Goal: Consume media (video, audio): Consume media (video, audio)

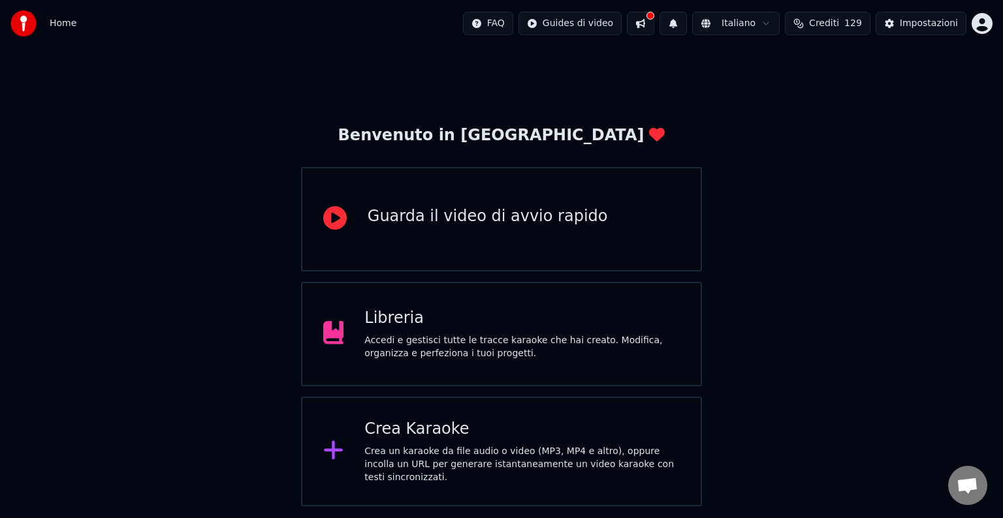
click at [570, 310] on div "Libreria" at bounding box center [521, 318] width 315 height 21
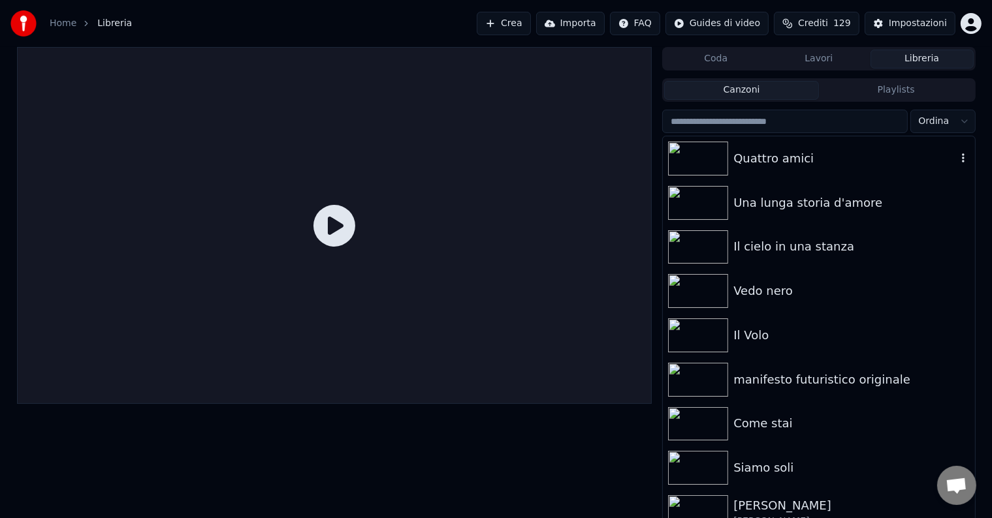
click at [704, 165] on img at bounding box center [698, 159] width 60 height 34
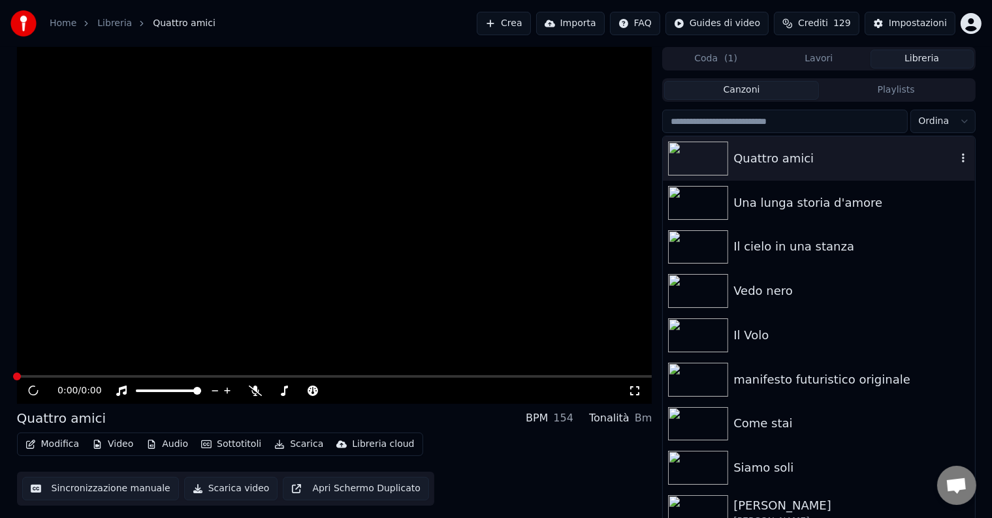
click at [704, 165] on img at bounding box center [698, 159] width 60 height 34
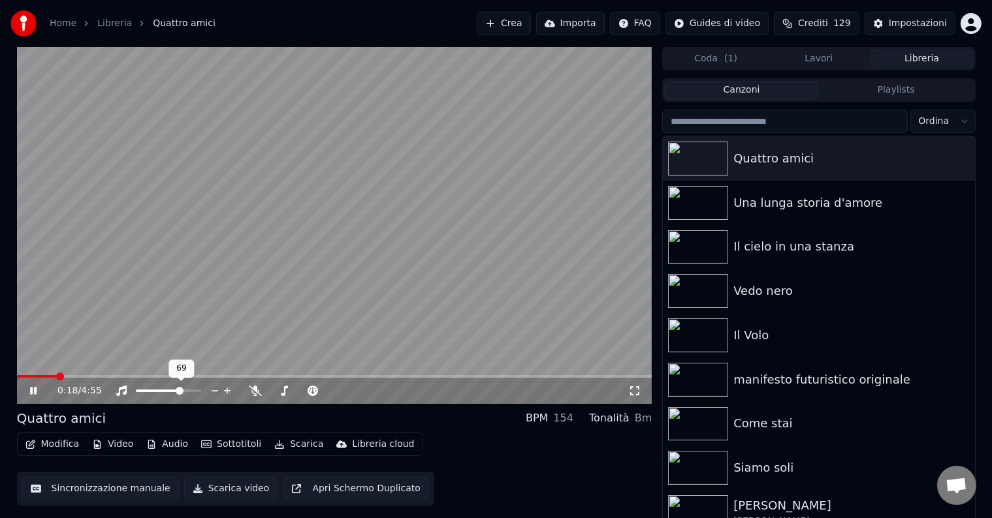
click at [180, 392] on span at bounding box center [180, 391] width 8 height 8
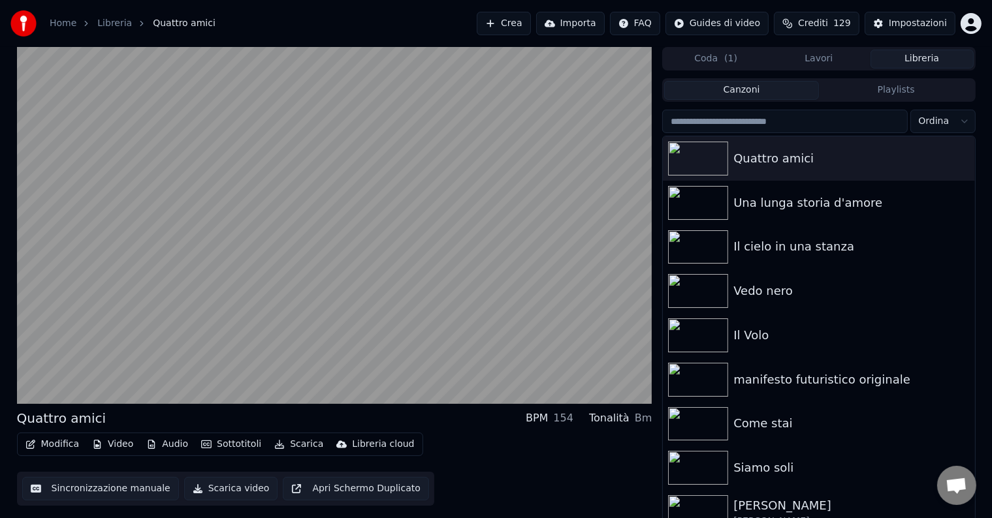
click at [94, 490] on button "Sincronizzazione manuale" at bounding box center [100, 488] width 157 height 23
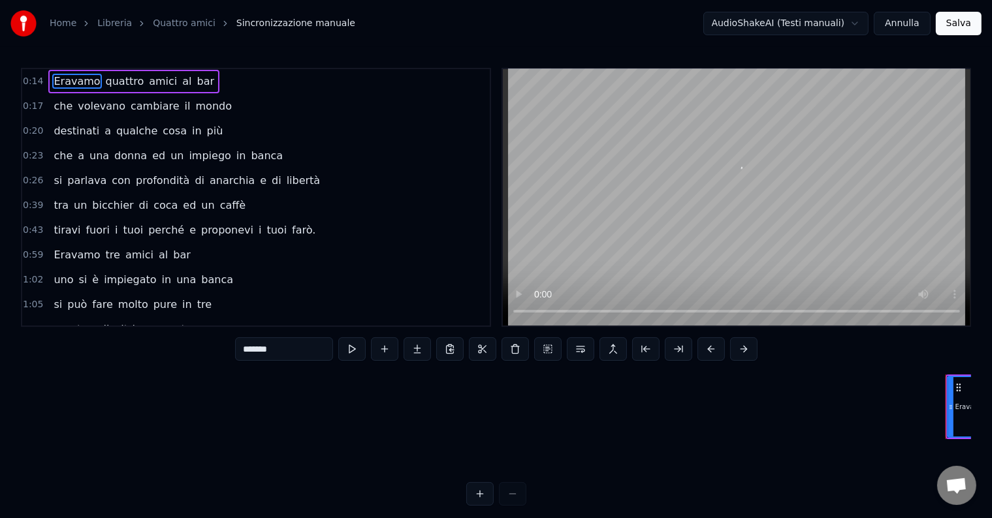
scroll to position [0, 859]
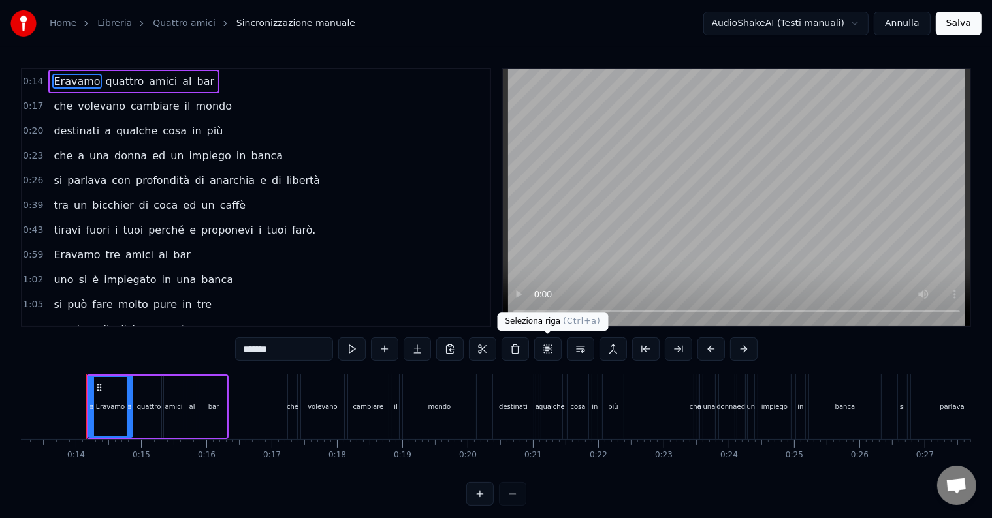
click at [548, 349] on button at bounding box center [547, 348] width 27 height 23
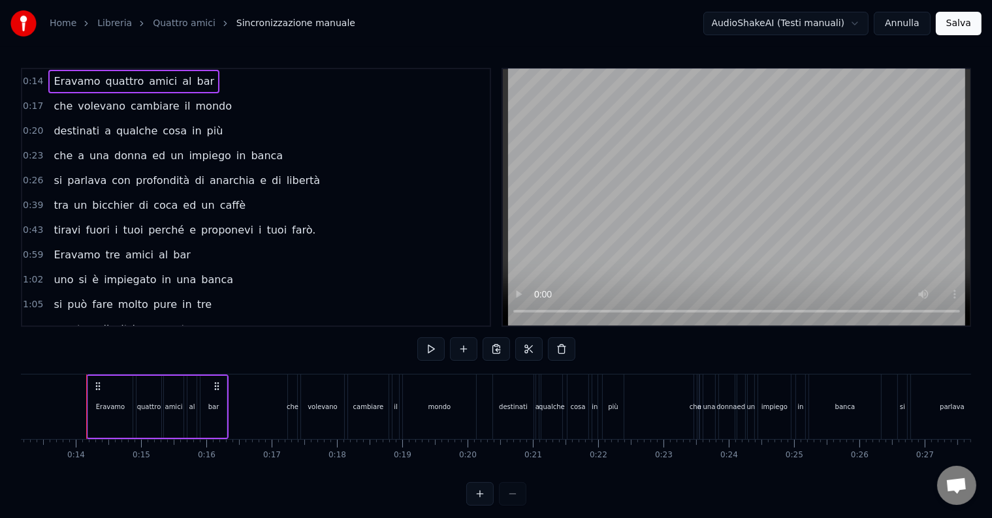
drag, startPoint x: 697, startPoint y: 403, endPoint x: 601, endPoint y: 409, distance: 96.8
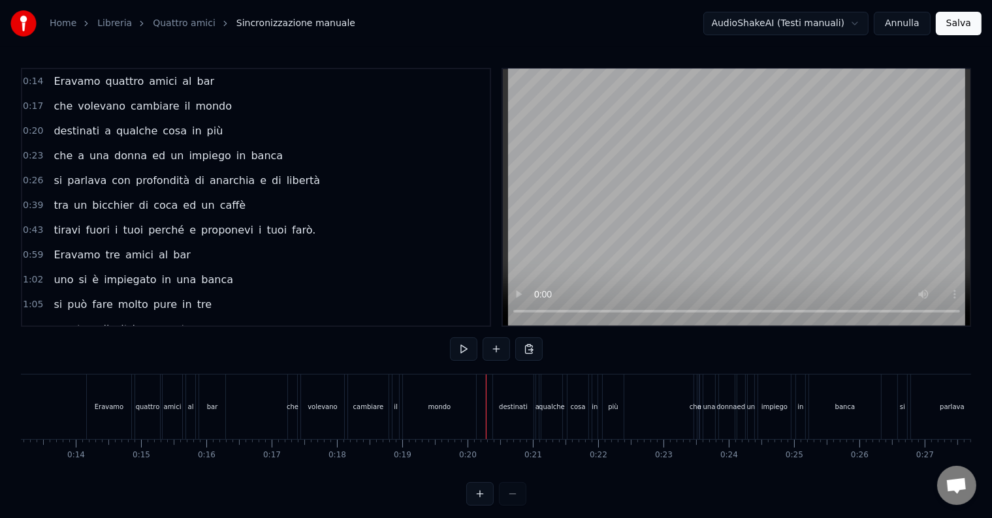
click at [625, 416] on div "destinati a qualche cosa in più" at bounding box center [559, 407] width 134 height 65
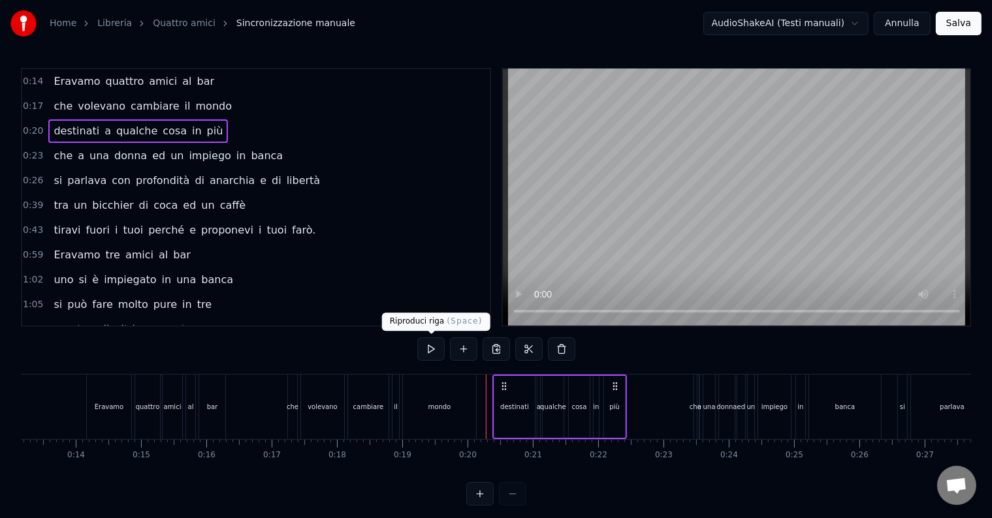
click at [435, 347] on button at bounding box center [430, 348] width 27 height 23
click at [797, 399] on div "in" at bounding box center [800, 407] width 9 height 65
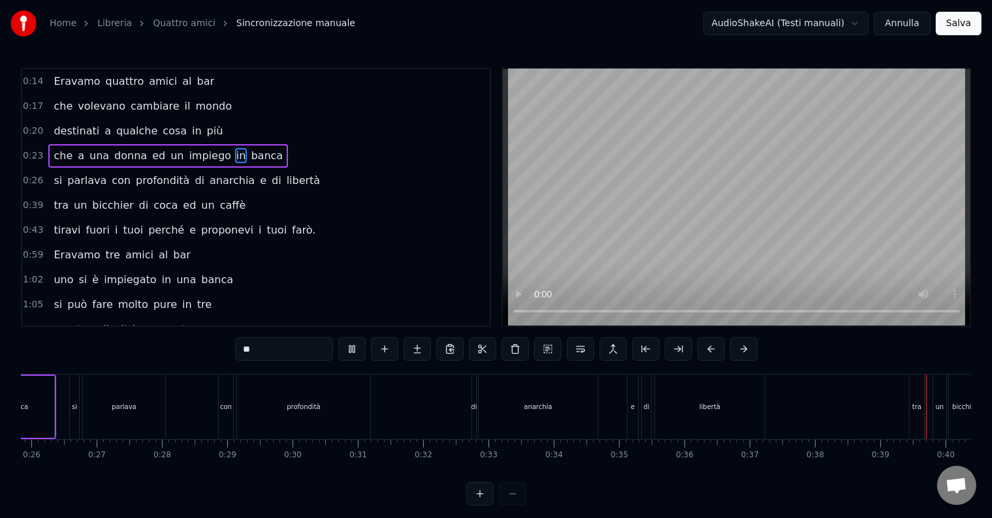
scroll to position [0, 2520]
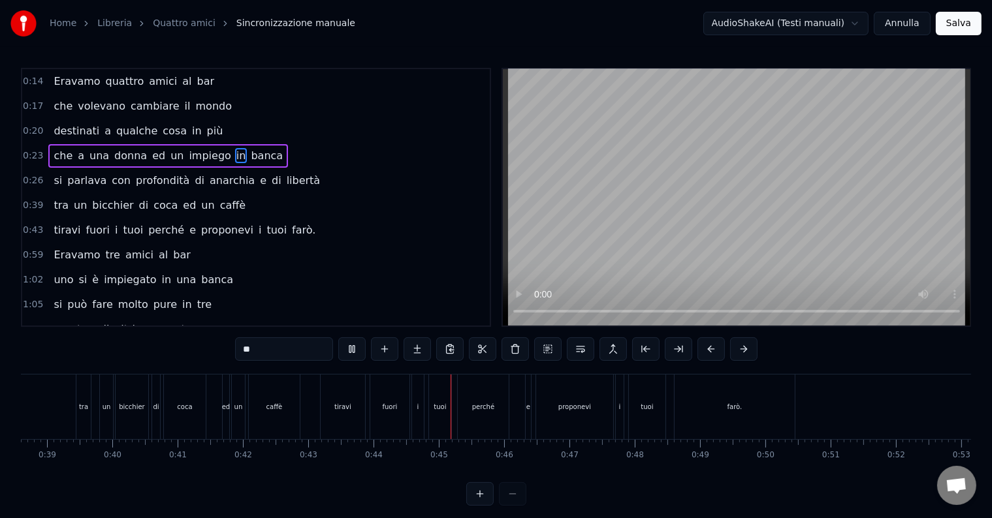
click at [510, 423] on div "tiravi fuori i tuoi perché e proponevi i [PERSON_NAME]." at bounding box center [559, 407] width 478 height 65
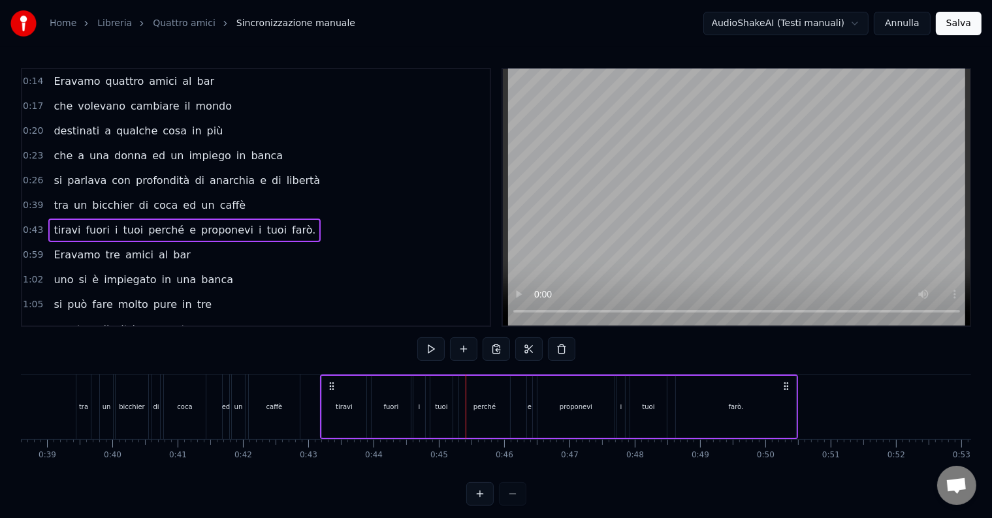
click at [510, 423] on div "tiravi fuori i tuoi perché e proponevi i [PERSON_NAME]." at bounding box center [559, 407] width 478 height 65
click at [475, 415] on div "perché" at bounding box center [484, 407] width 51 height 62
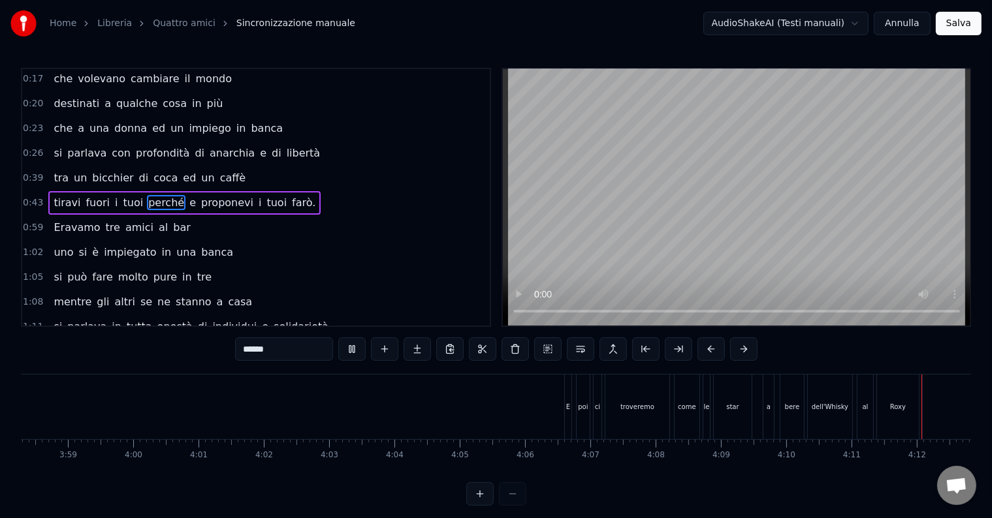
scroll to position [0, 16386]
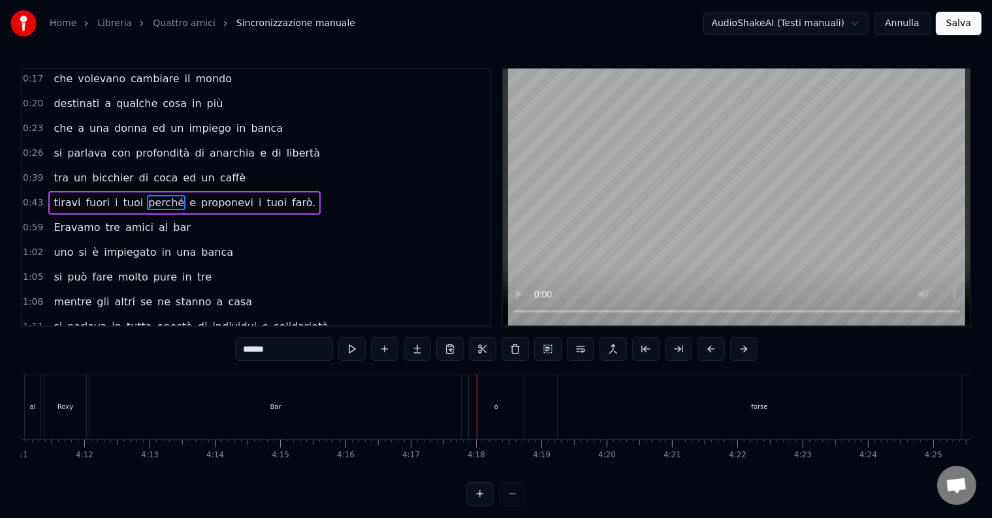
click at [877, 315] on video at bounding box center [736, 197] width 467 height 257
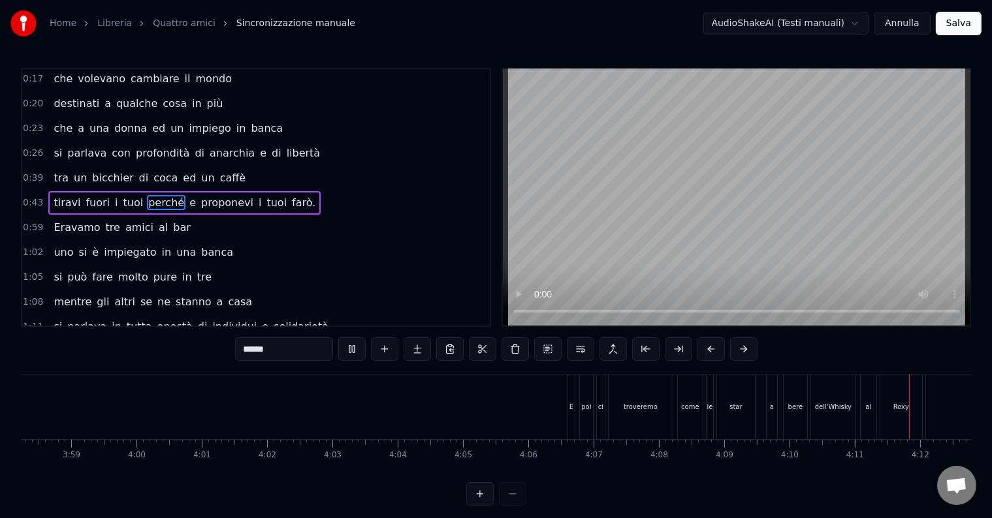
scroll to position [0, 16382]
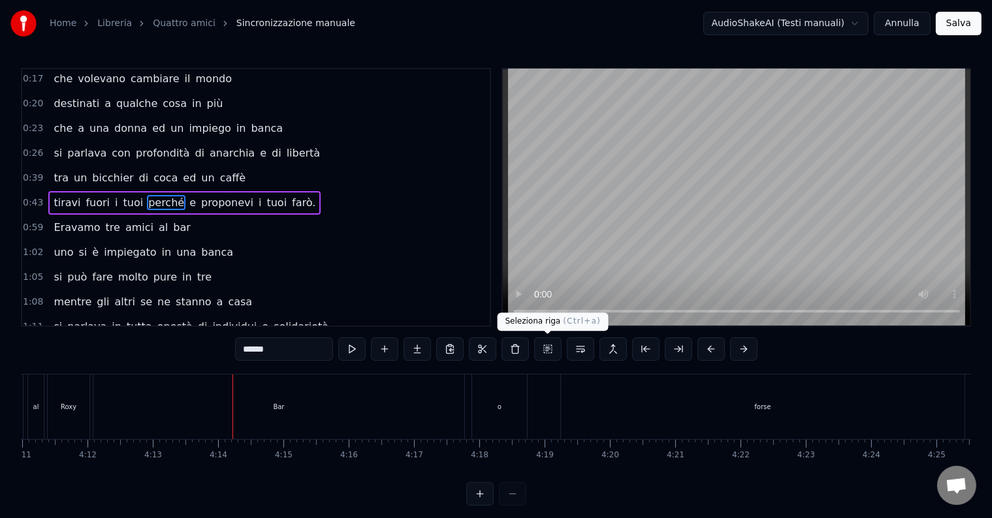
click at [540, 350] on button at bounding box center [547, 348] width 27 height 23
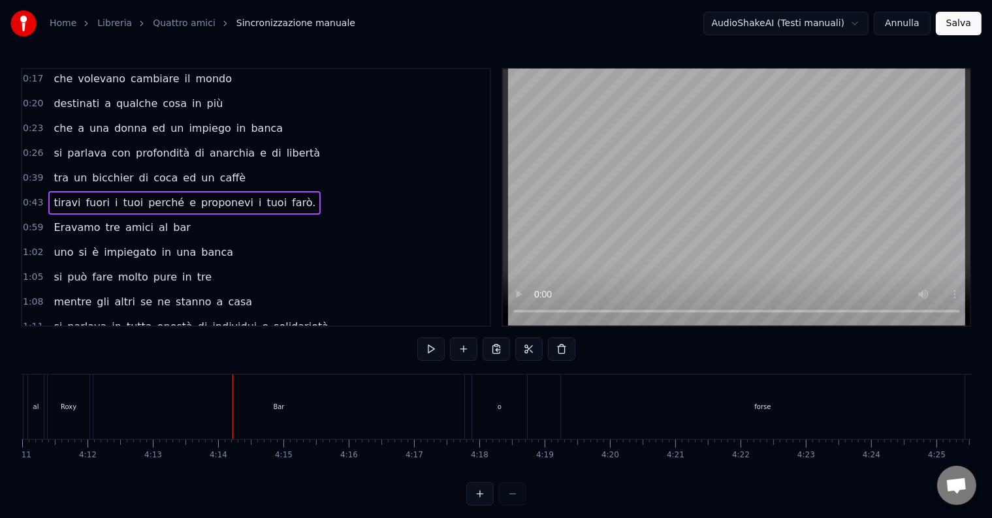
scroll to position [0, 2753]
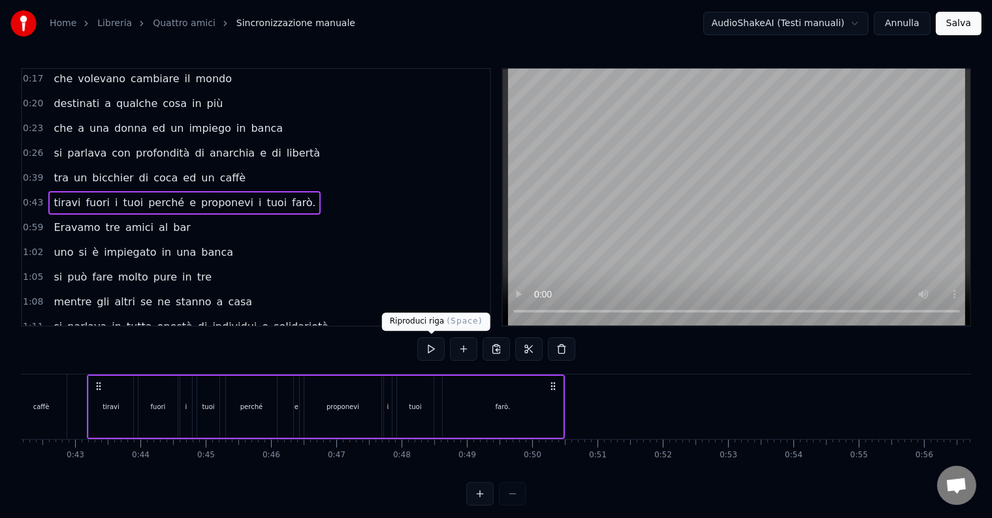
click at [433, 356] on button at bounding box center [430, 348] width 27 height 23
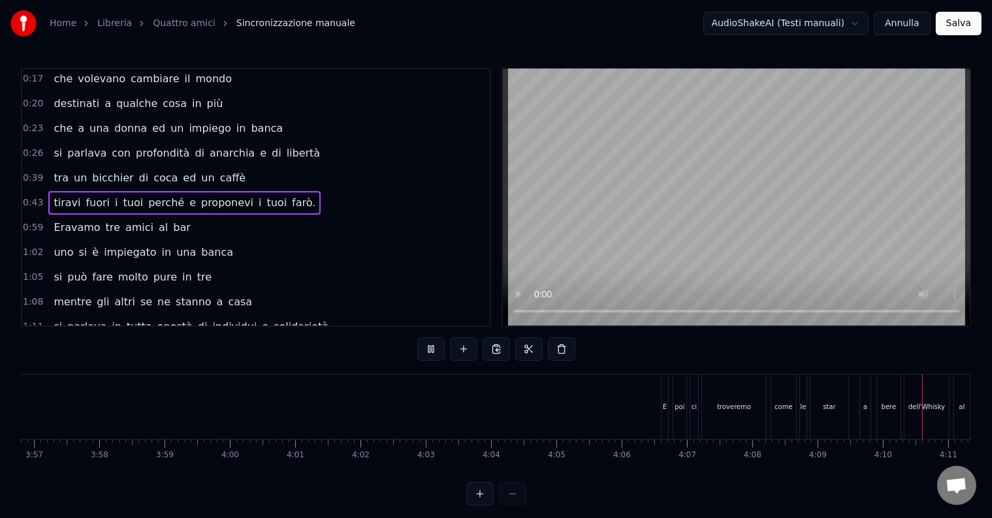
scroll to position [0, 16289]
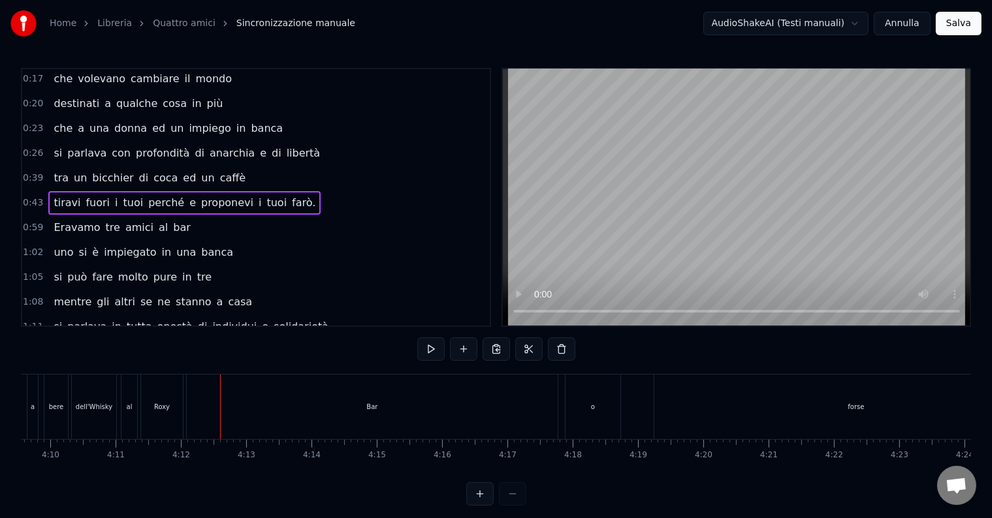
click at [830, 409] on div "forse" at bounding box center [855, 407] width 403 height 65
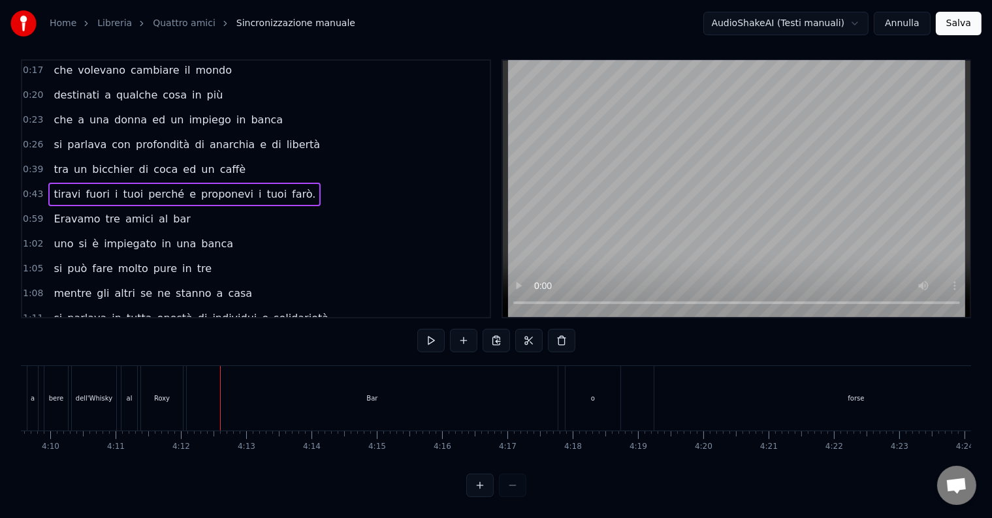
scroll to position [535, 0]
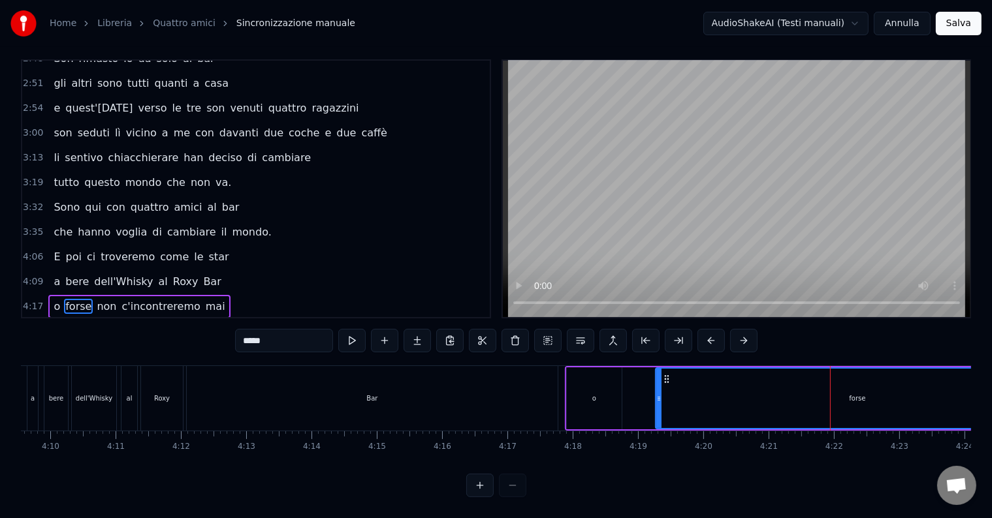
click at [814, 408] on div "forse" at bounding box center [857, 398] width 402 height 59
click at [804, 407] on div "forse" at bounding box center [857, 398] width 402 height 59
click at [783, 407] on div "forse" at bounding box center [857, 398] width 402 height 59
click at [769, 407] on div "forse" at bounding box center [857, 398] width 402 height 59
click at [747, 406] on div "forse" at bounding box center [857, 398] width 402 height 59
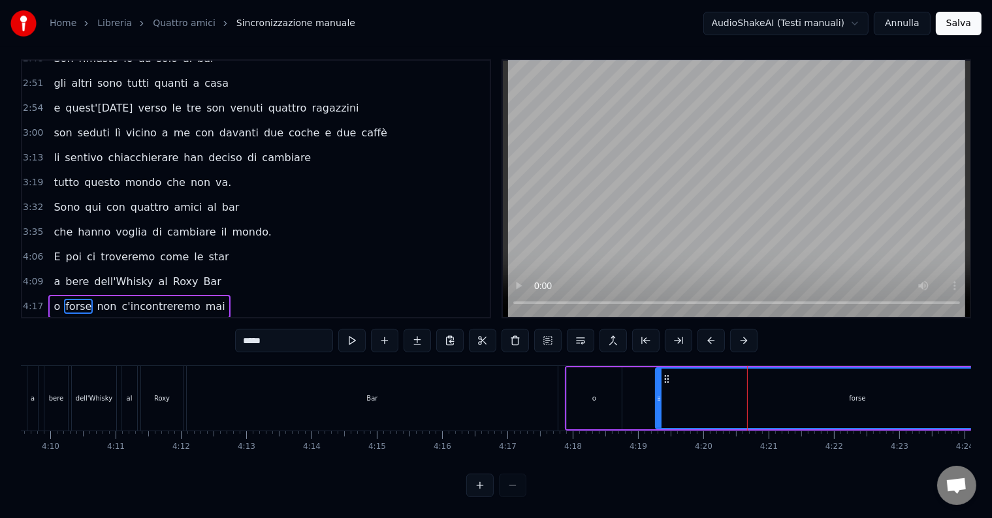
click at [730, 406] on div "forse" at bounding box center [857, 398] width 402 height 59
click at [719, 405] on div "forse" at bounding box center [857, 398] width 402 height 59
click at [708, 405] on div "forse" at bounding box center [857, 398] width 402 height 59
click at [692, 401] on div "forse" at bounding box center [857, 398] width 402 height 59
click at [684, 401] on div "forse" at bounding box center [857, 398] width 402 height 59
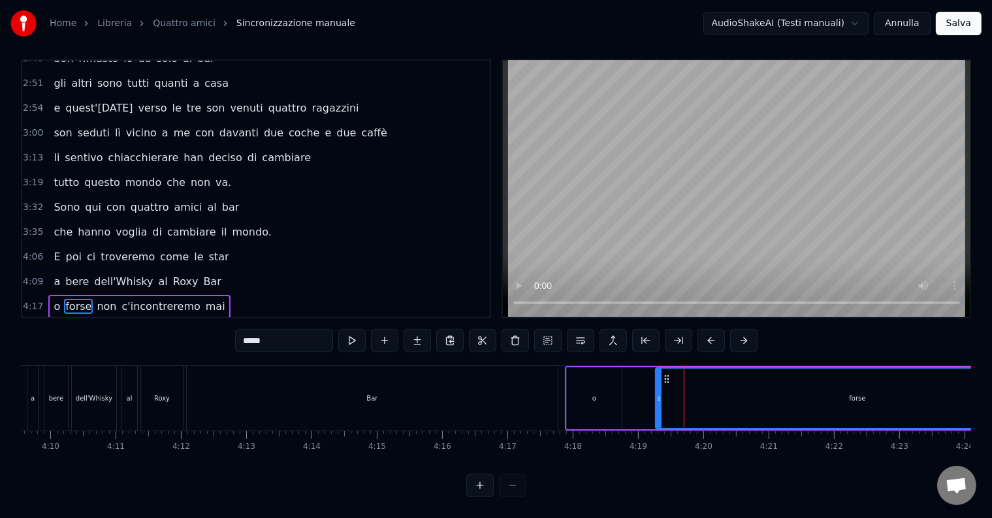
click at [674, 401] on div "forse" at bounding box center [857, 398] width 402 height 59
click at [663, 402] on div "forse" at bounding box center [857, 398] width 402 height 59
click at [658, 402] on div at bounding box center [658, 398] width 5 height 59
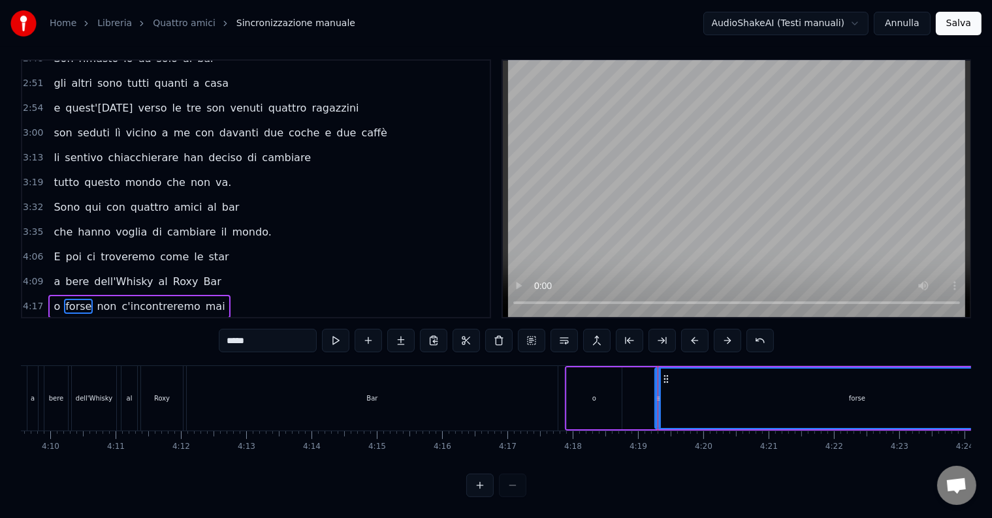
click at [655, 403] on div at bounding box center [657, 398] width 5 height 59
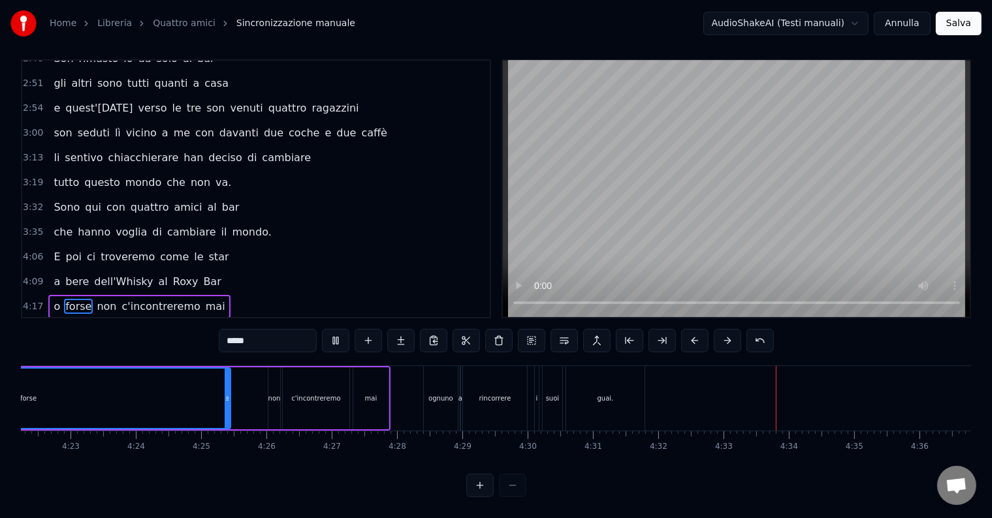
click at [885, 290] on video at bounding box center [736, 189] width 467 height 257
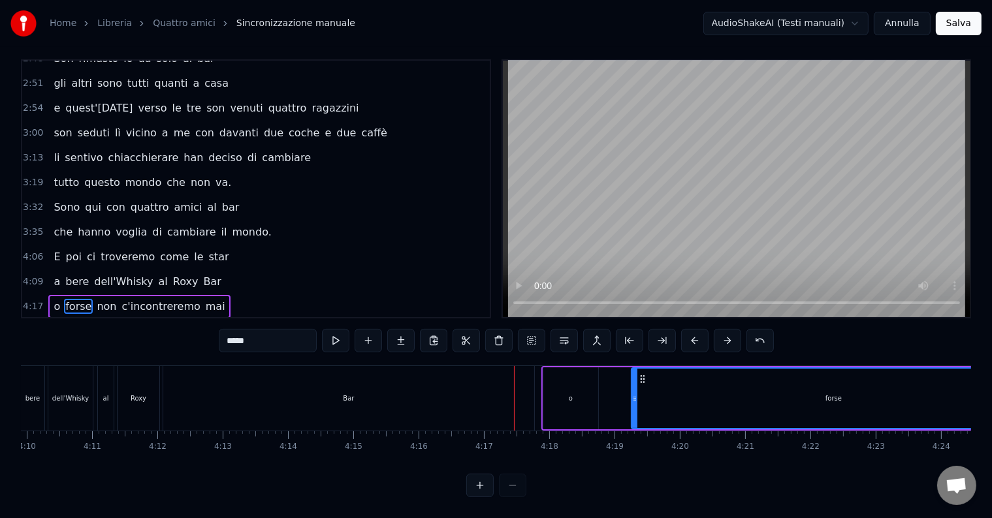
scroll to position [0, 16301]
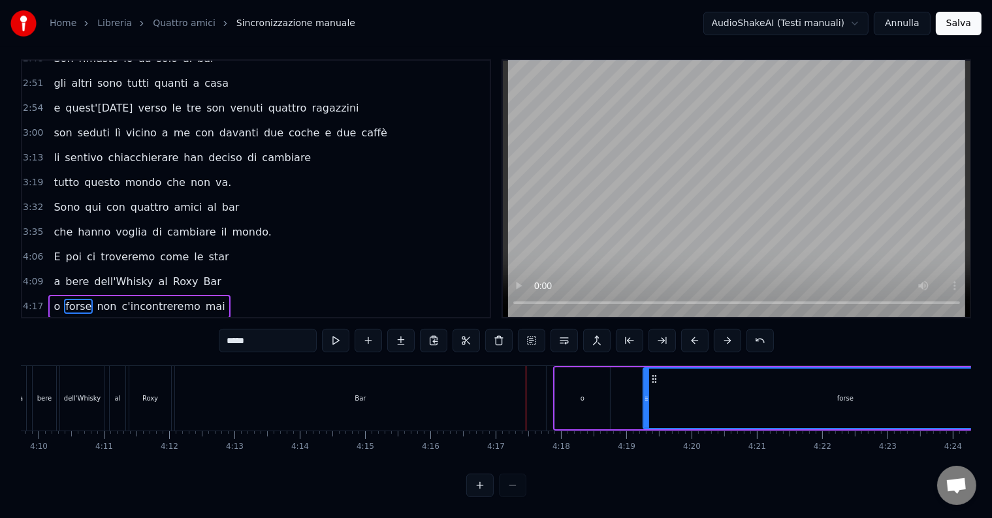
click at [878, 386] on div "forse" at bounding box center [845, 398] width 403 height 59
click at [859, 390] on div "forse" at bounding box center [845, 398] width 403 height 59
click at [647, 398] on div "forse" at bounding box center [845, 398] width 403 height 59
drag, startPoint x: 646, startPoint y: 398, endPoint x: 653, endPoint y: 398, distance: 7.2
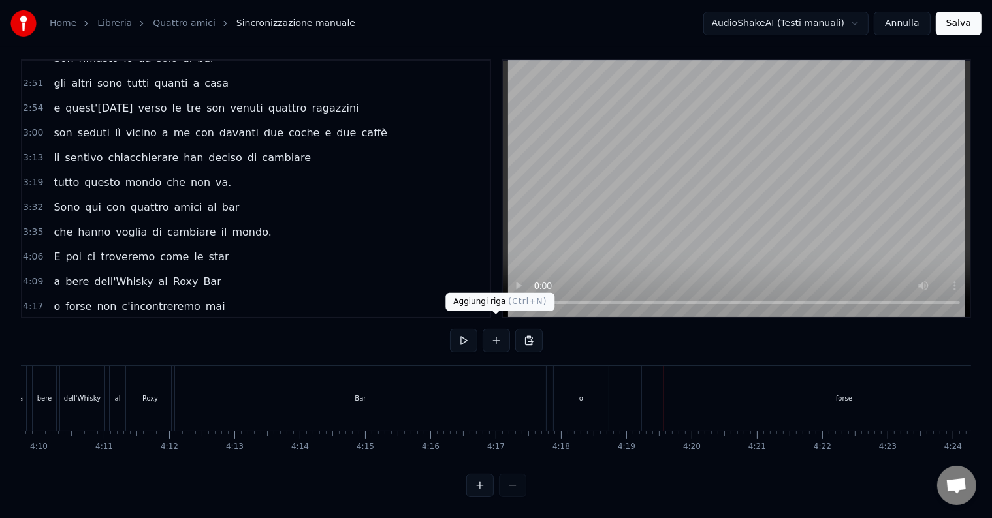
click at [495, 332] on button at bounding box center [495, 340] width 27 height 23
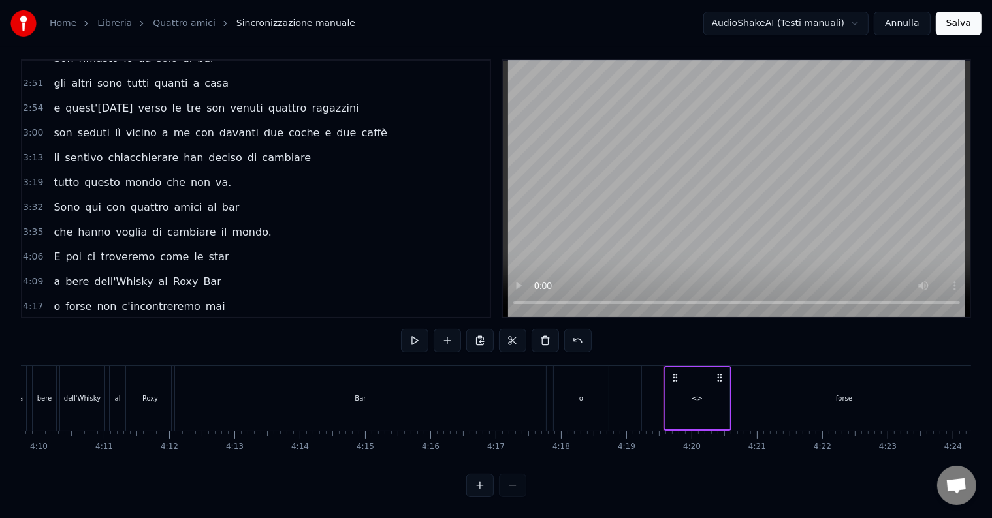
click at [495, 332] on div at bounding box center [496, 340] width 191 height 23
click at [801, 398] on div "forse" at bounding box center [844, 398] width 404 height 65
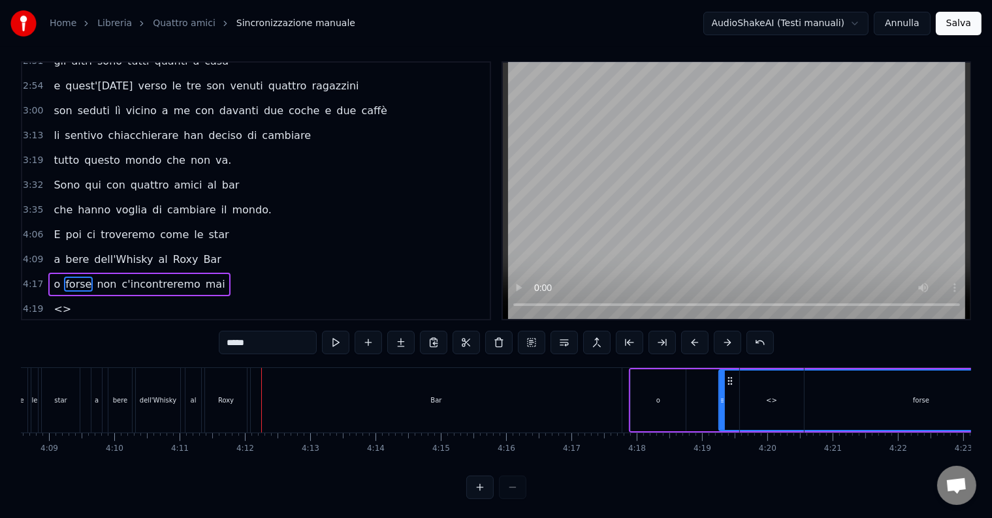
scroll to position [0, 16236]
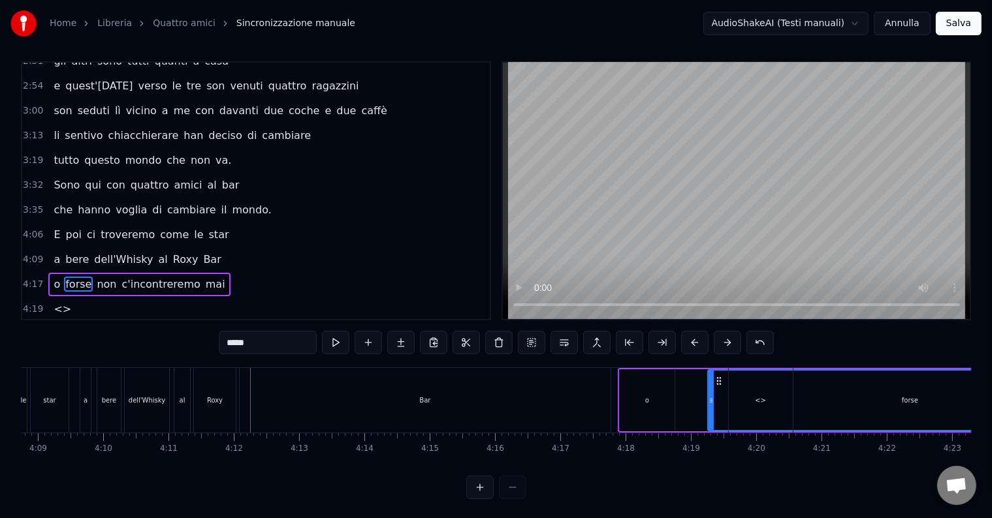
drag, startPoint x: 249, startPoint y: 391, endPoint x: 258, endPoint y: 399, distance: 12.5
click at [271, 401] on div "Bar" at bounding box center [425, 400] width 371 height 65
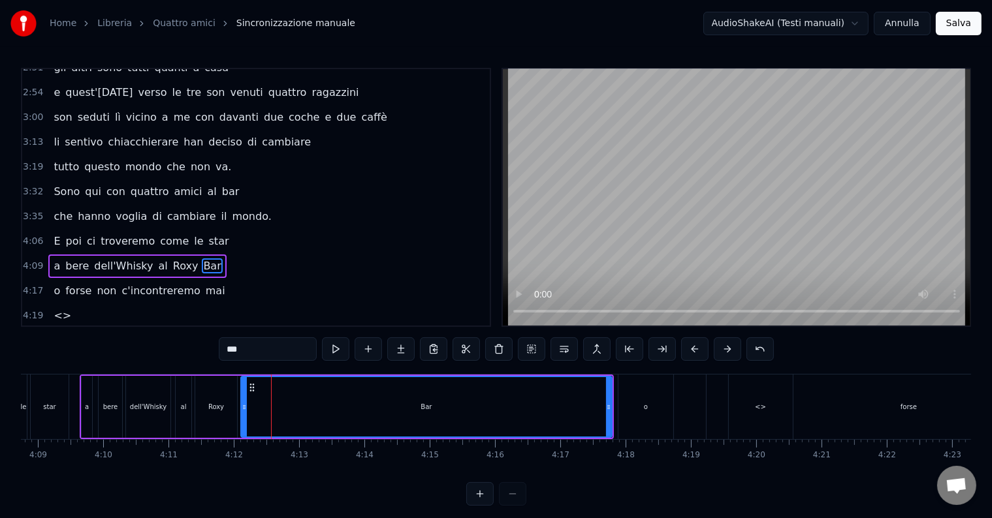
drag, startPoint x: 270, startPoint y: 404, endPoint x: 363, endPoint y: 415, distance: 94.0
click at [386, 415] on div "Bar" at bounding box center [426, 406] width 369 height 59
click at [787, 414] on div "<>" at bounding box center [760, 407] width 64 height 65
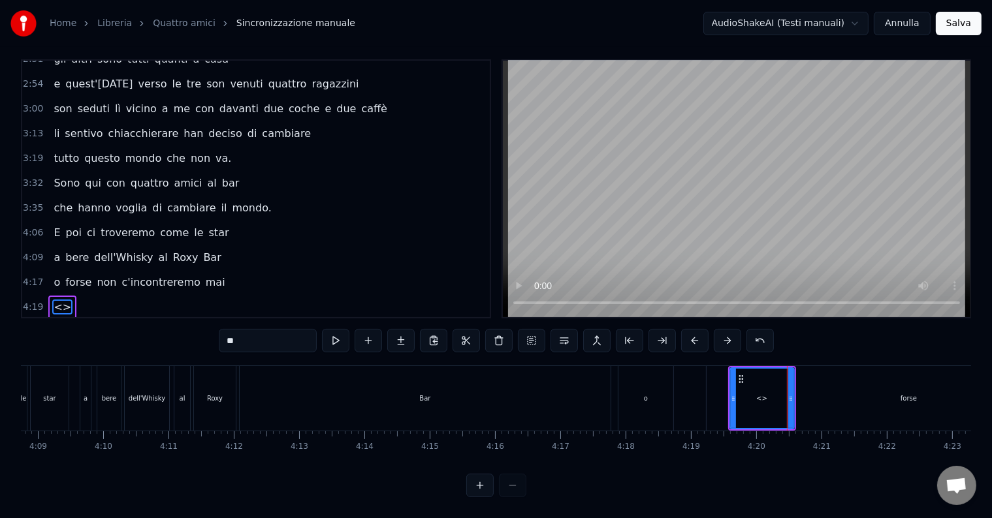
click at [750, 411] on div "<>" at bounding box center [761, 398] width 63 height 59
click at [735, 391] on div "<>" at bounding box center [761, 398] width 63 height 59
click at [713, 390] on div "forse" at bounding box center [908, 398] width 404 height 65
type input "*****"
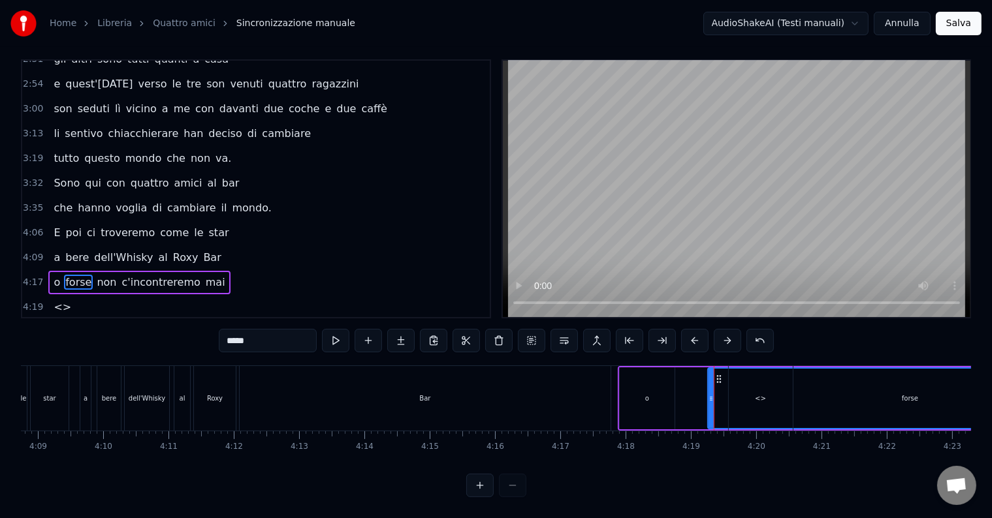
scroll to position [7, 0]
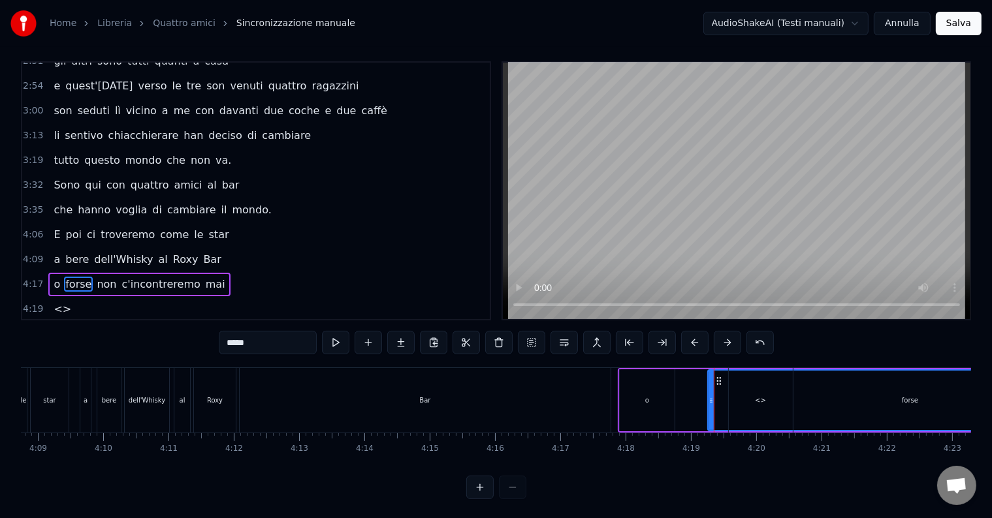
click at [702, 390] on div "o forse non c'incontreremo mai" at bounding box center [944, 400] width 654 height 65
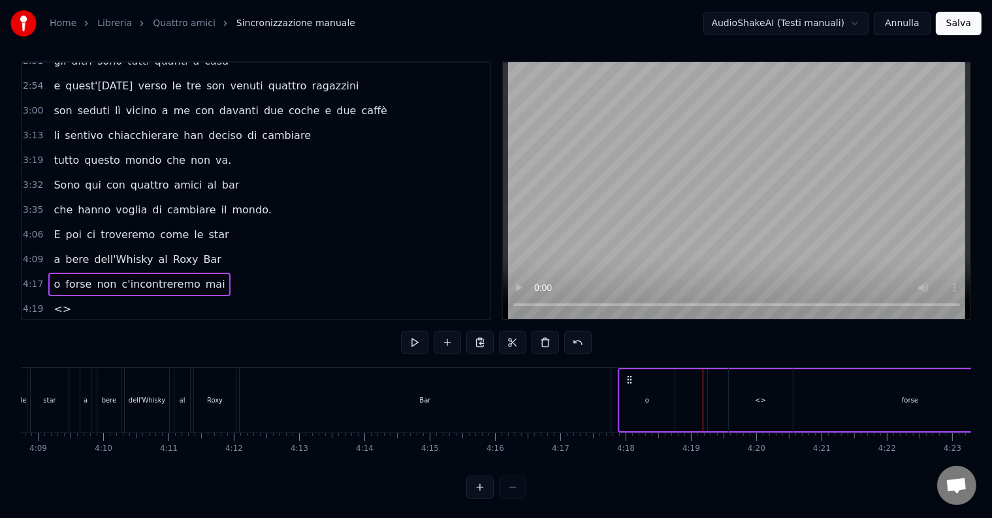
click at [683, 397] on div "o forse non c'incontreremo mai" at bounding box center [944, 400] width 654 height 65
click at [673, 399] on div "o forse non c'incontreremo mai" at bounding box center [944, 400] width 654 height 65
click at [658, 402] on div "o" at bounding box center [646, 400] width 55 height 62
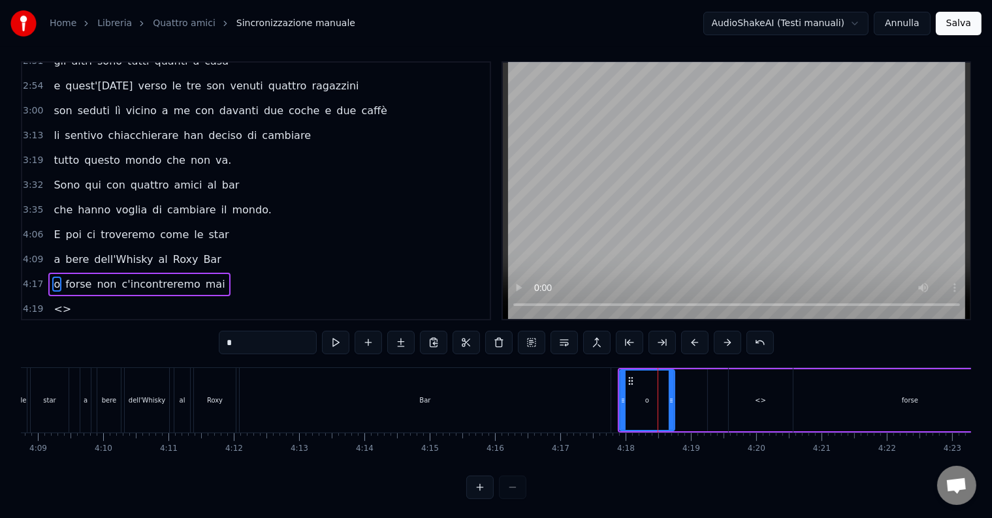
click at [688, 405] on div "o forse non c'incontreremo mai" at bounding box center [944, 400] width 654 height 65
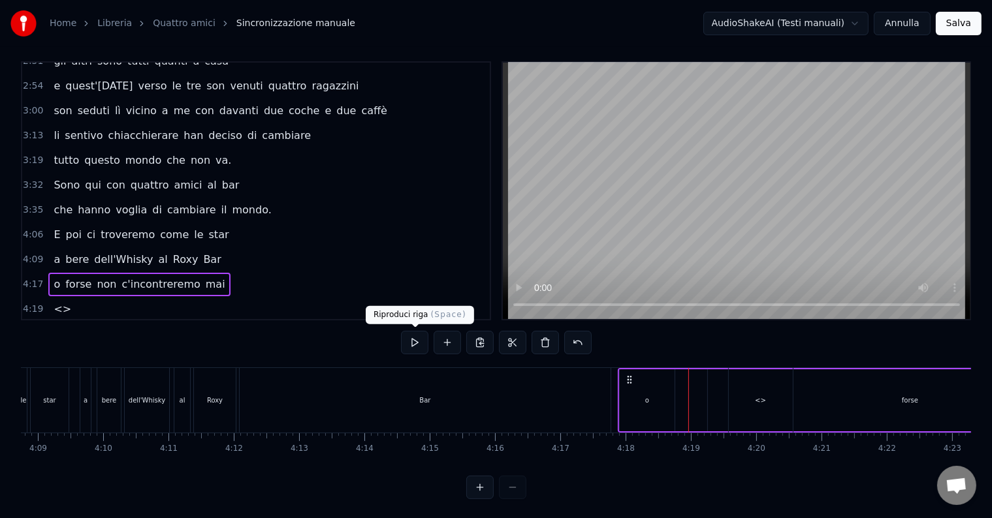
click at [418, 345] on button at bounding box center [414, 342] width 27 height 23
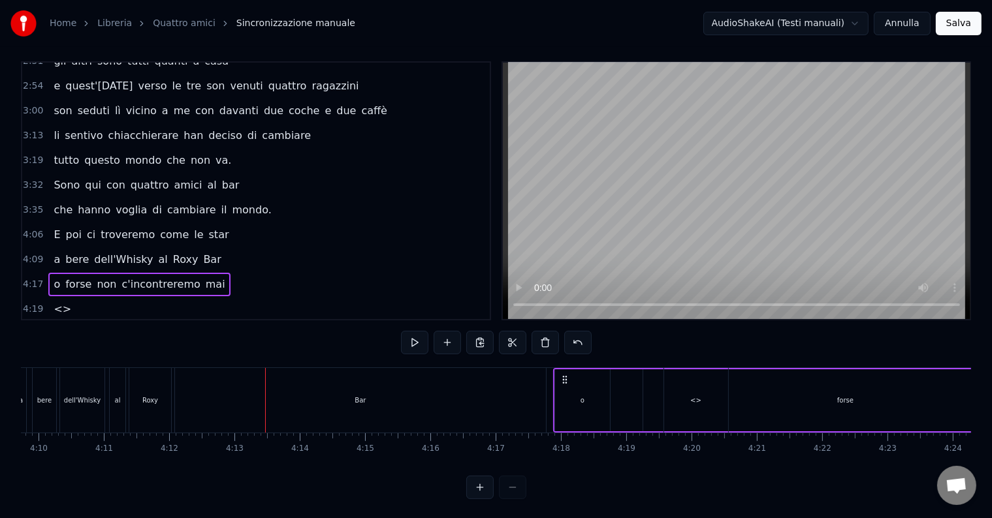
scroll to position [0, 16388]
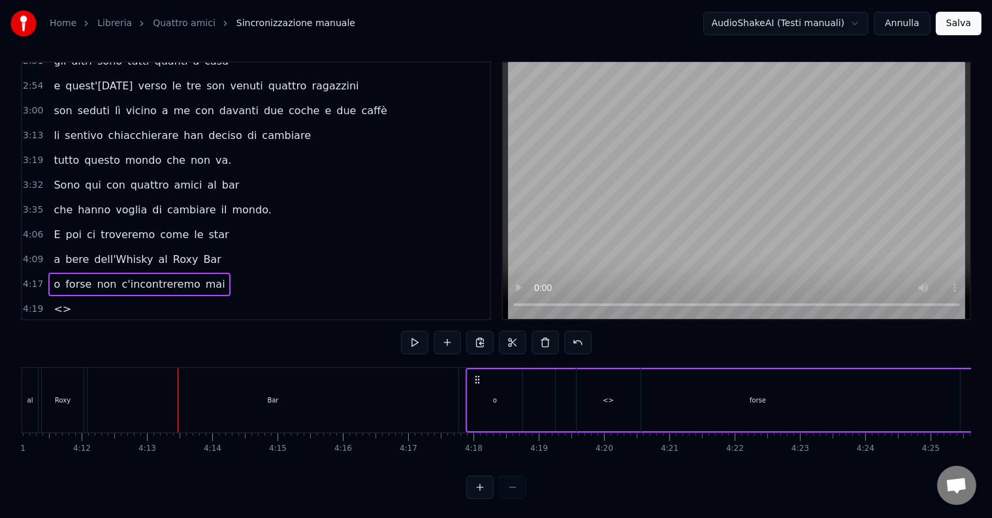
drag, startPoint x: 958, startPoint y: 399, endPoint x: 735, endPoint y: 407, distance: 223.4
click at [735, 407] on div "forse" at bounding box center [757, 400] width 405 height 62
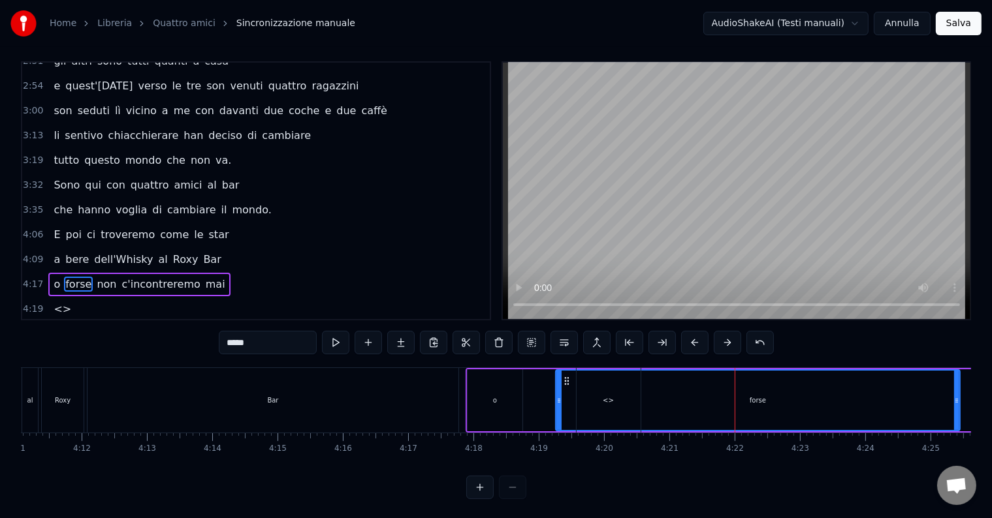
drag, startPoint x: 670, startPoint y: 405, endPoint x: 663, endPoint y: 404, distance: 7.2
click at [663, 404] on div "forse" at bounding box center [757, 400] width 403 height 59
drag, startPoint x: 649, startPoint y: 403, endPoint x: 623, endPoint y: 399, distance: 26.3
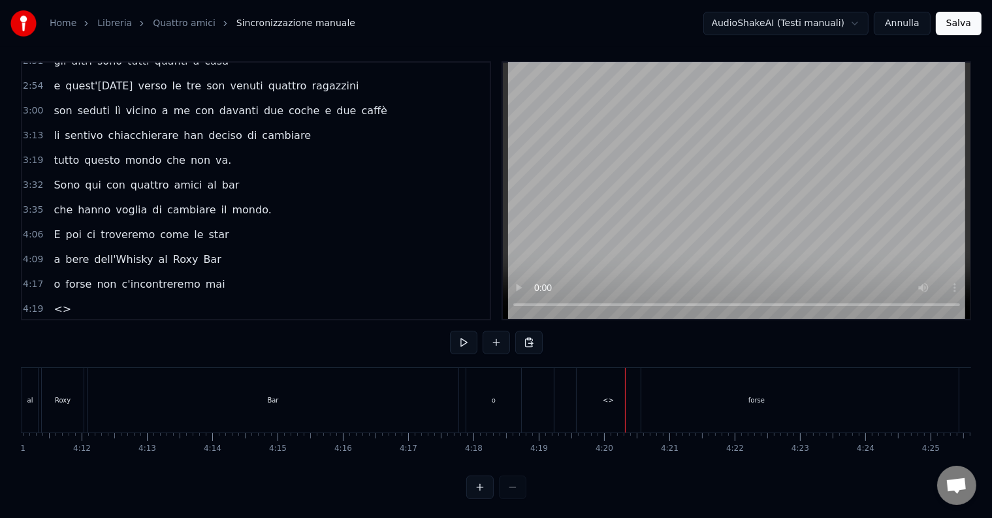
click at [582, 394] on div "<>" at bounding box center [608, 400] width 64 height 65
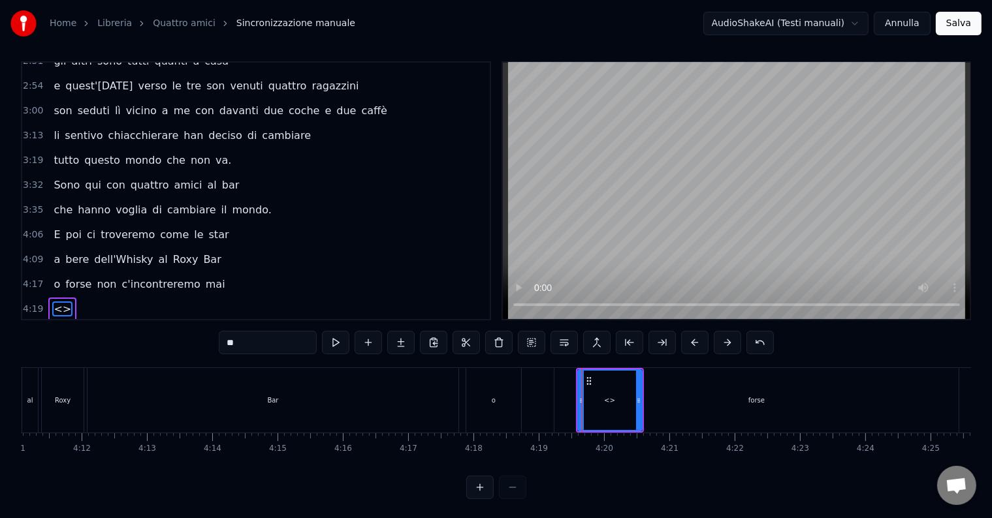
scroll to position [20, 0]
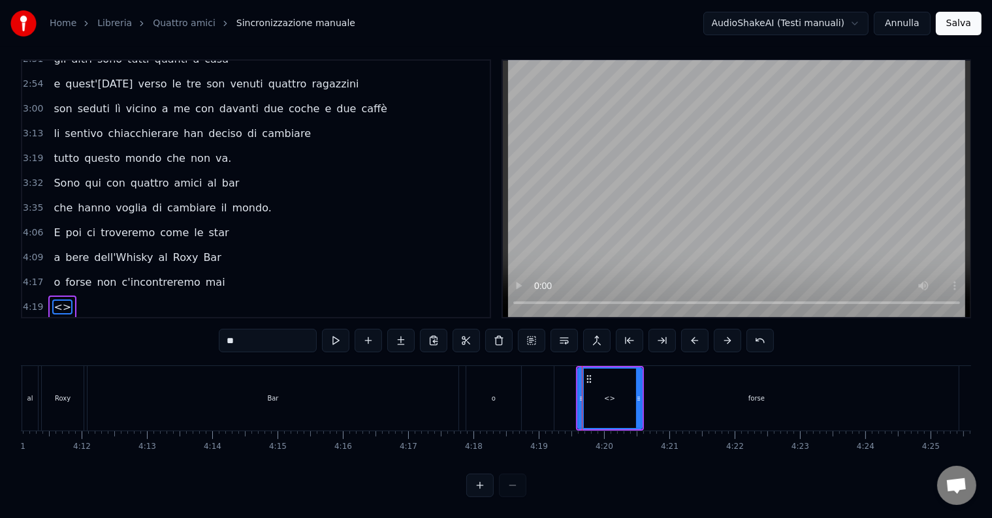
drag, startPoint x: 610, startPoint y: 386, endPoint x: 563, endPoint y: 383, distance: 47.1
click at [563, 383] on div "forse" at bounding box center [756, 398] width 404 height 65
type input "*****"
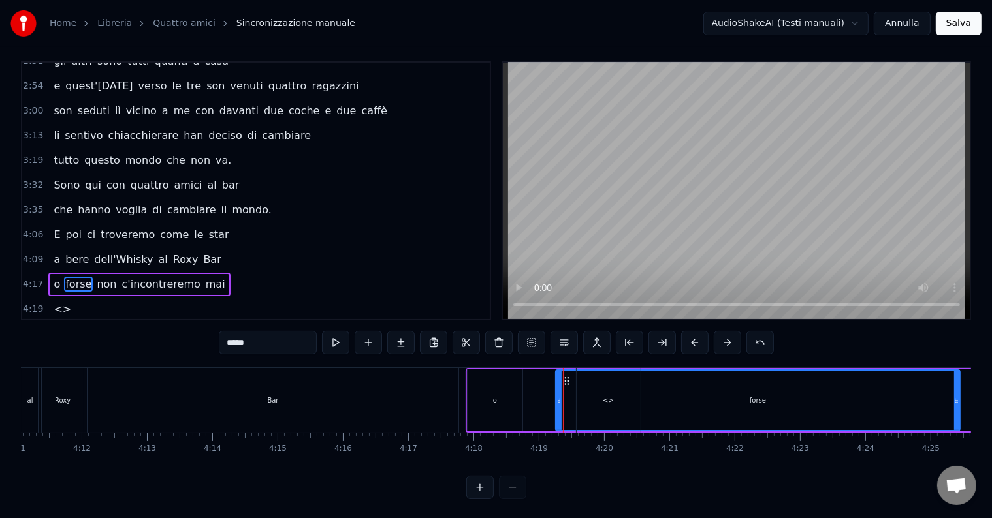
drag, startPoint x: 535, startPoint y: 384, endPoint x: 516, endPoint y: 381, distance: 19.1
click at [516, 381] on div "o forse non c'incontreremo mai" at bounding box center [792, 400] width 654 height 65
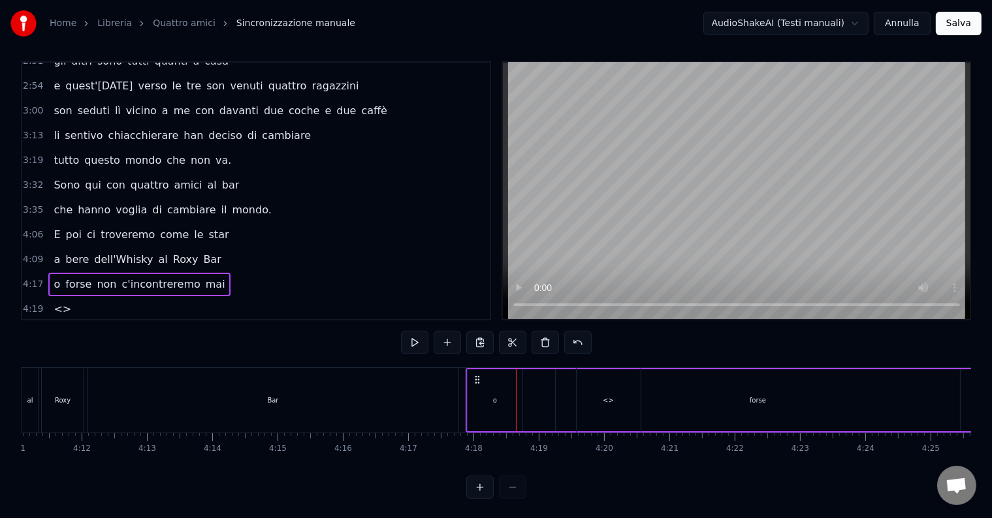
click at [177, 252] on span "Roxy" at bounding box center [186, 259] width 28 height 15
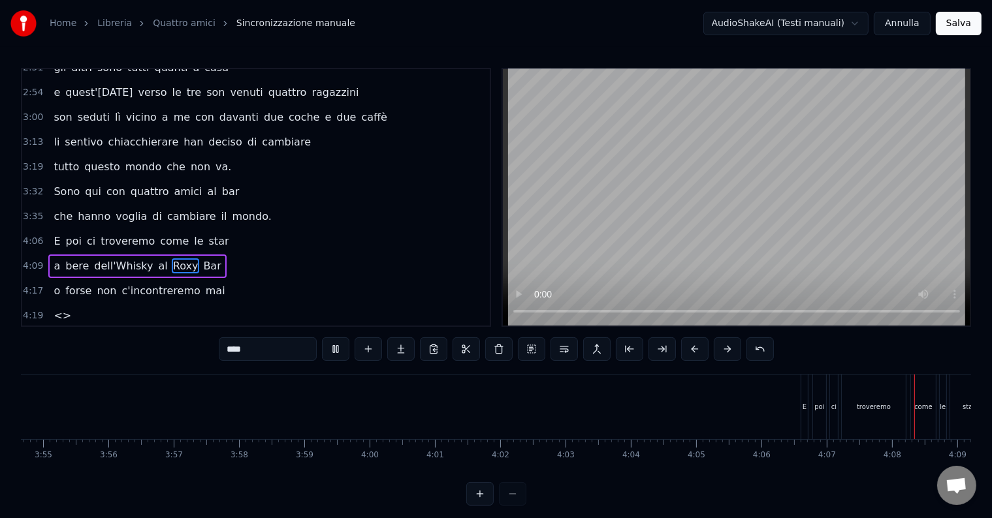
scroll to position [0, 16145]
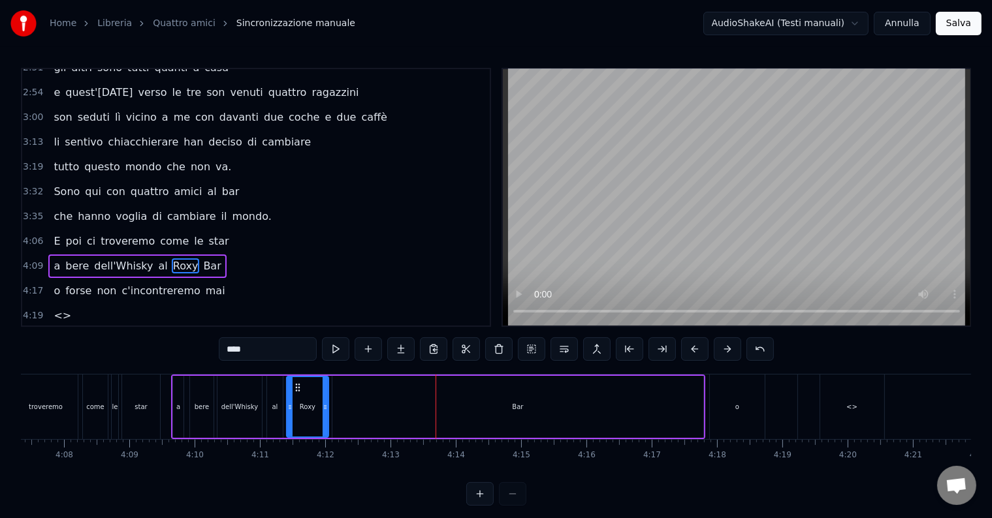
click at [176, 283] on span "c'incontreremo" at bounding box center [161, 290] width 81 height 15
type input "**********"
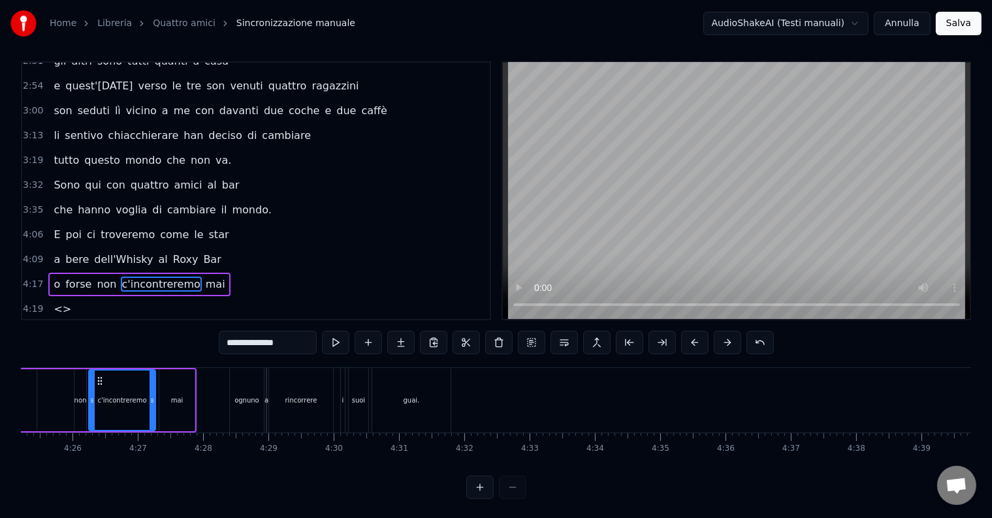
scroll to position [0, 15890]
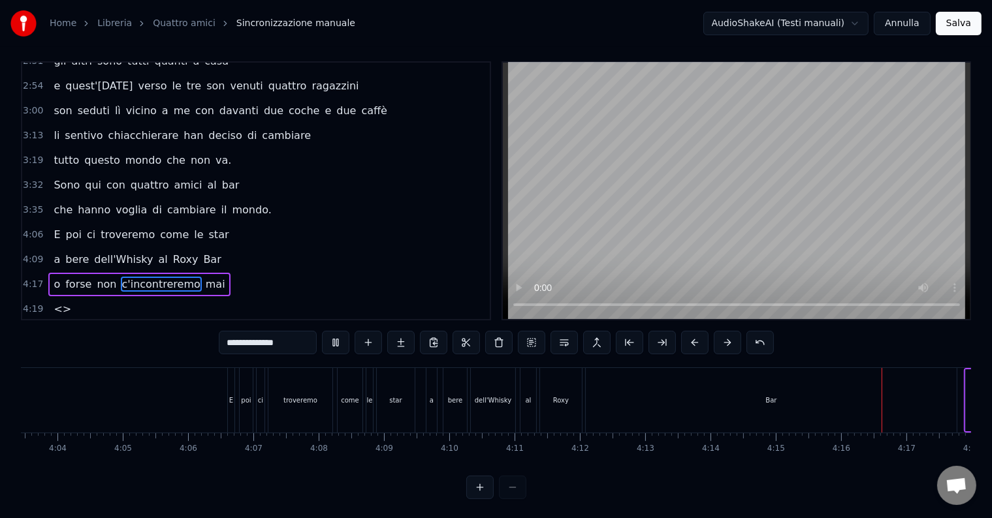
click at [870, 251] on video at bounding box center [736, 191] width 467 height 257
click at [885, 251] on video at bounding box center [736, 191] width 467 height 257
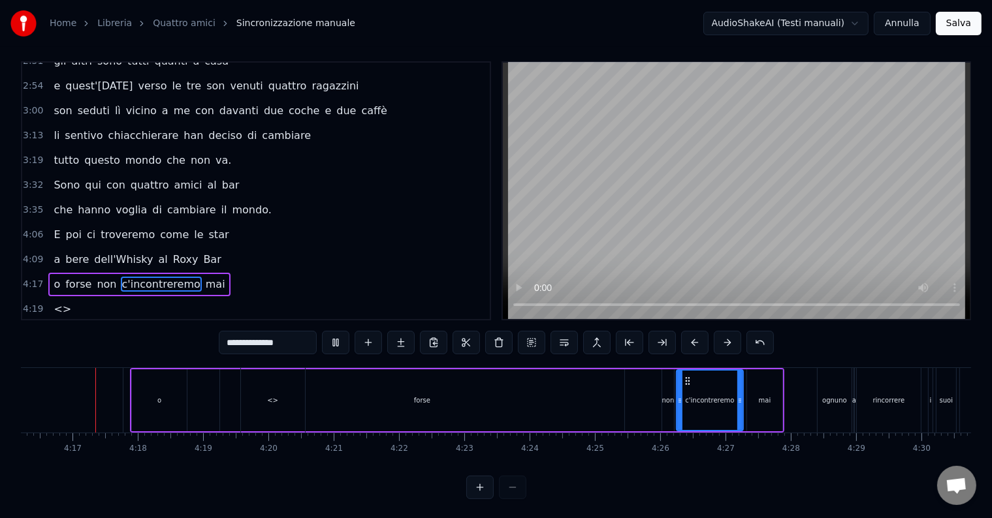
click at [885, 251] on video at bounding box center [736, 191] width 467 height 257
drag, startPoint x: 549, startPoint y: 255, endPoint x: 598, endPoint y: 260, distance: 49.3
click at [598, 260] on video at bounding box center [736, 191] width 467 height 257
click at [572, 257] on video at bounding box center [736, 191] width 467 height 257
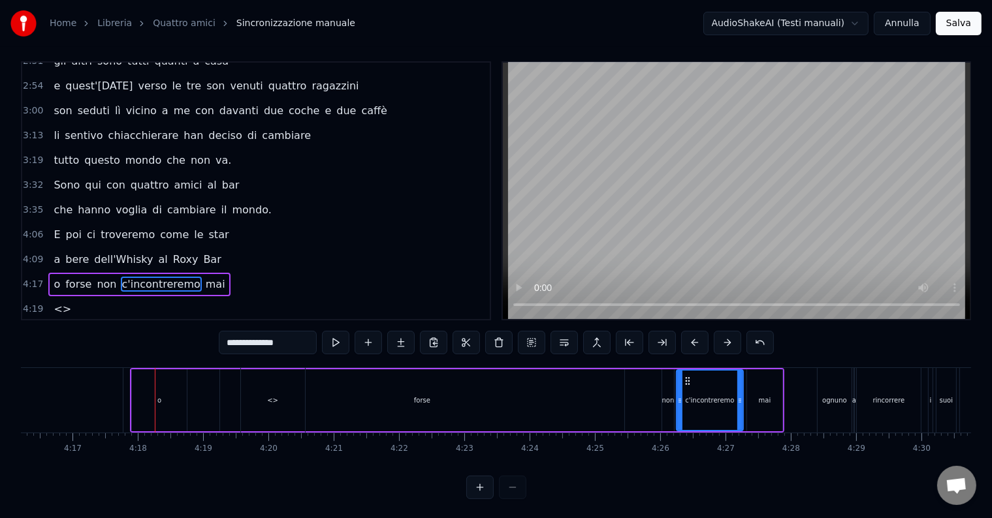
click at [72, 438] on div "4:17" at bounding box center [72, 437] width 1 height 8
drag, startPoint x: 728, startPoint y: 407, endPoint x: 193, endPoint y: 410, distance: 535.3
click at [191, 409] on div "o forse non c'incontreremo mai" at bounding box center [457, 400] width 654 height 65
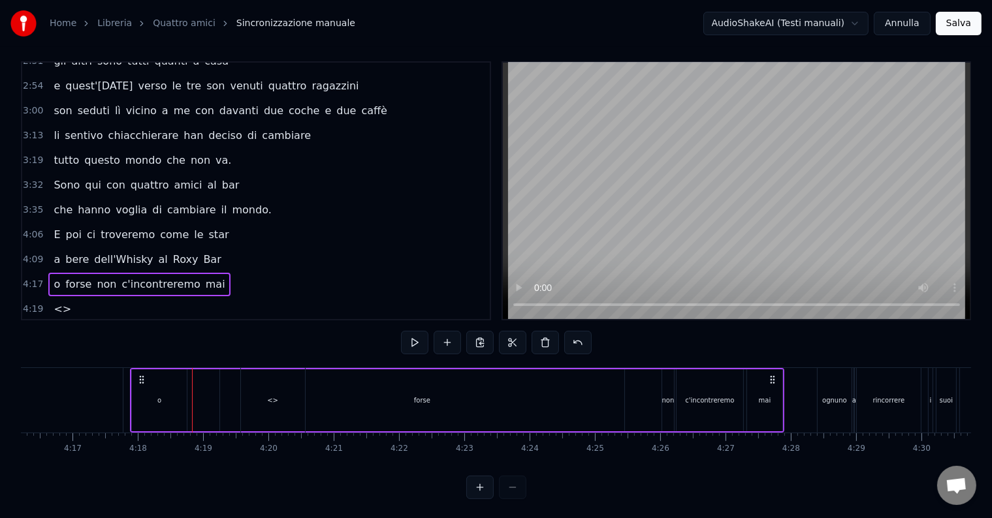
drag, startPoint x: 170, startPoint y: 411, endPoint x: 95, endPoint y: 412, distance: 75.1
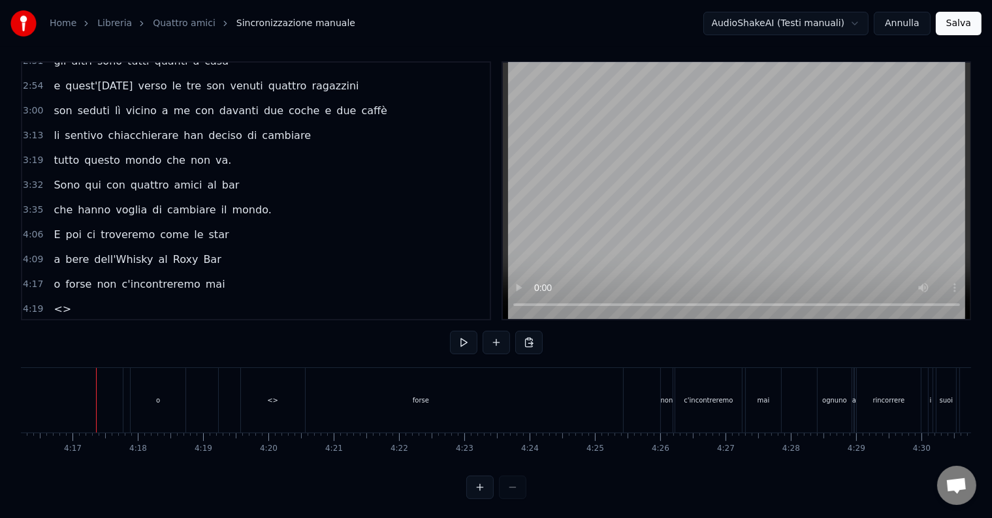
drag, startPoint x: 91, startPoint y: 411, endPoint x: 69, endPoint y: 414, distance: 22.5
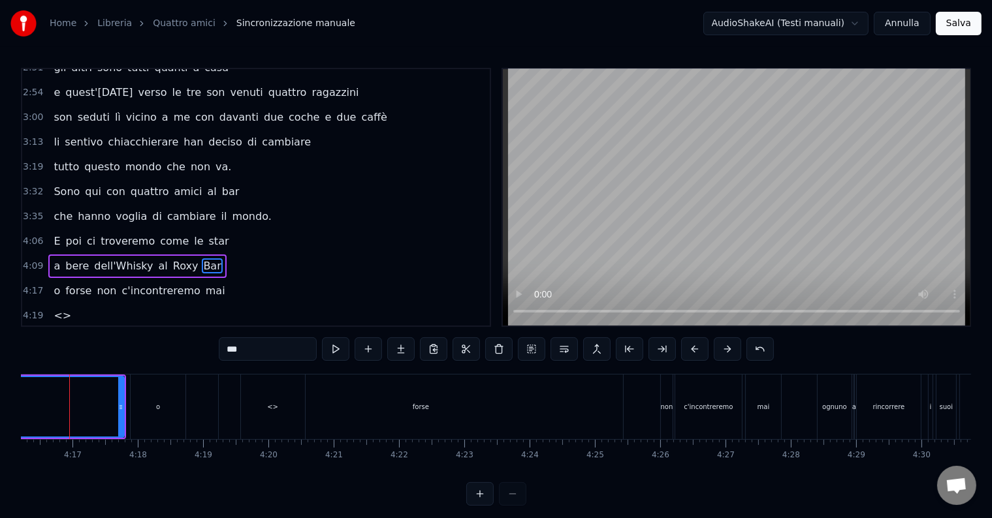
scroll to position [0, 16706]
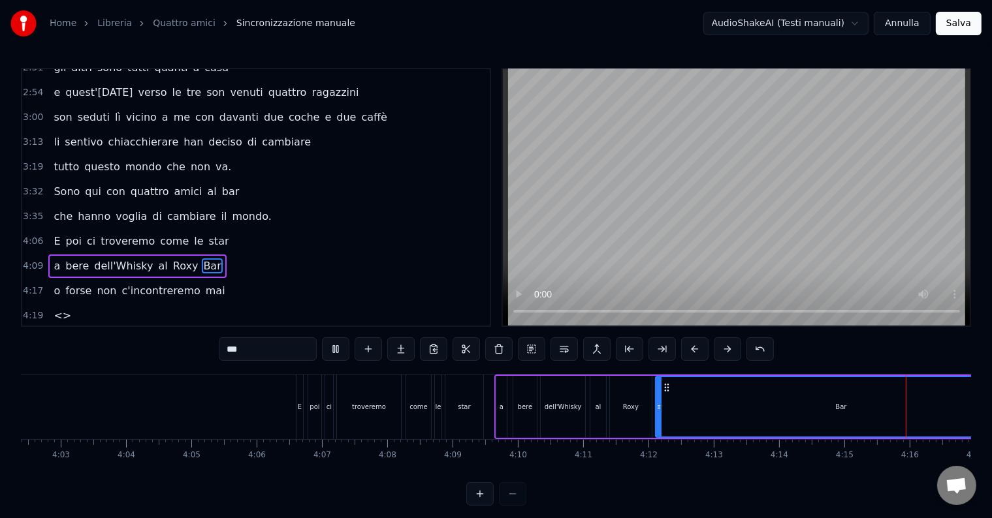
scroll to position [0, 16649]
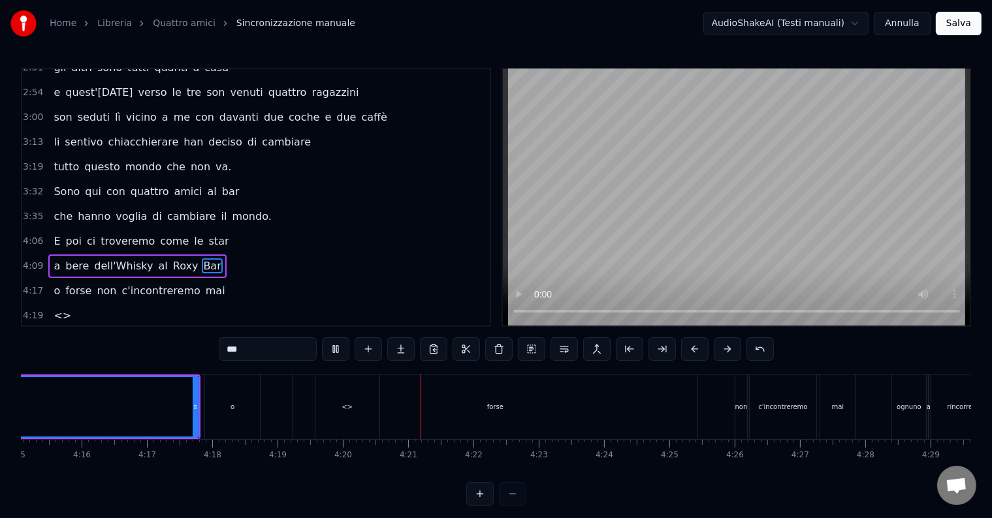
drag, startPoint x: 742, startPoint y: 394, endPoint x: 531, endPoint y: 414, distance: 211.8
click at [531, 414] on div "o forse non c'incontreremo mai" at bounding box center [531, 407] width 654 height 65
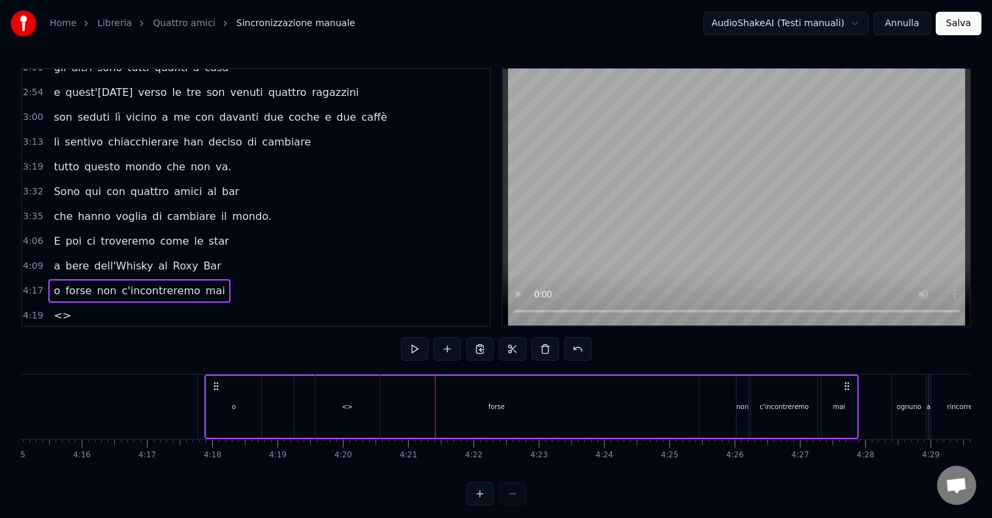
drag, startPoint x: 693, startPoint y: 401, endPoint x: 616, endPoint y: 406, distance: 76.5
click at [616, 407] on div "o forse non c'incontreremo mai" at bounding box center [531, 407] width 654 height 65
click at [919, 24] on button "Annulla" at bounding box center [901, 23] width 57 height 23
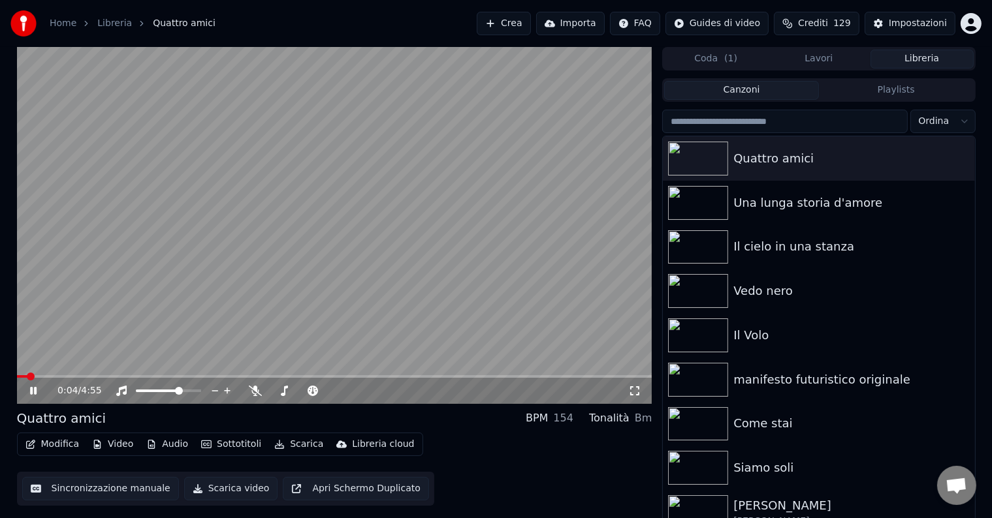
click at [113, 490] on button "Sincronizzazione manuale" at bounding box center [100, 488] width 157 height 23
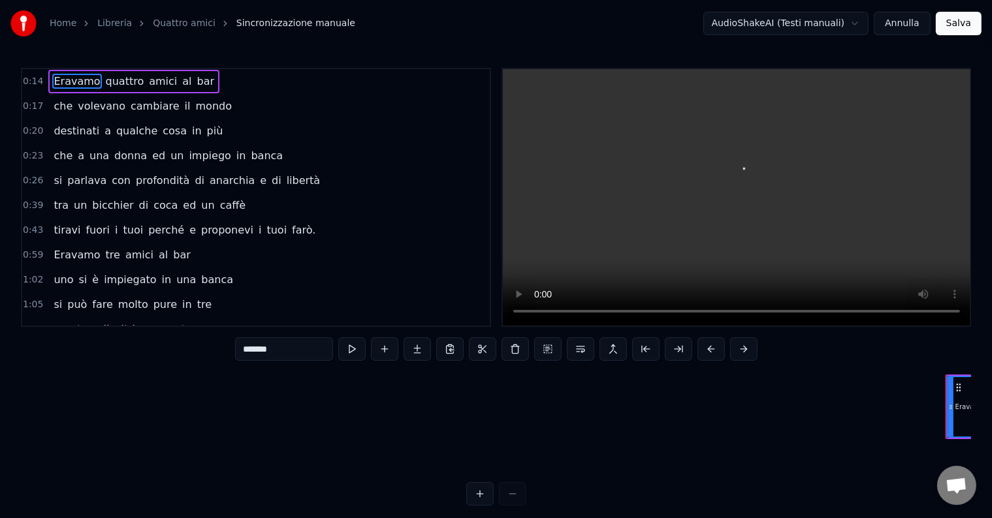
scroll to position [0, 859]
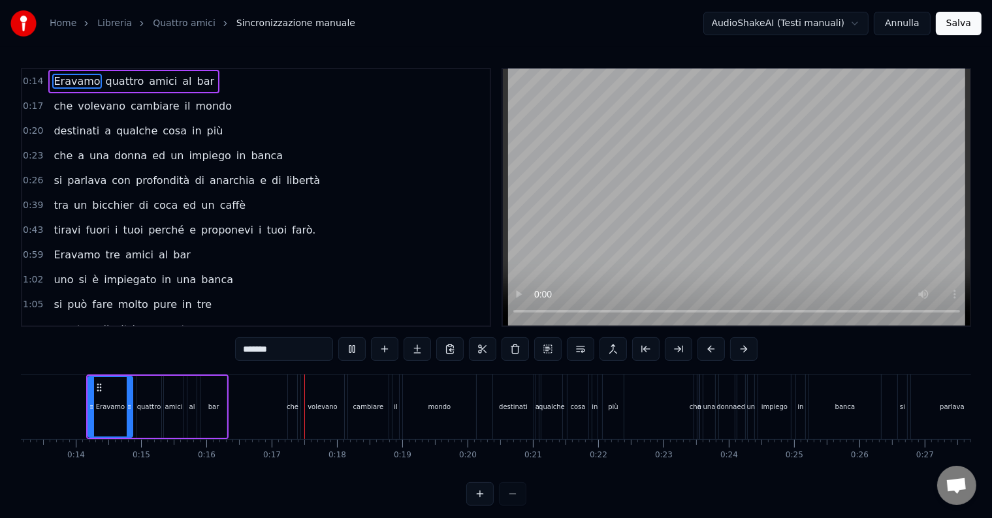
click at [38, 105] on span "0:17" at bounding box center [33, 106] width 20 height 13
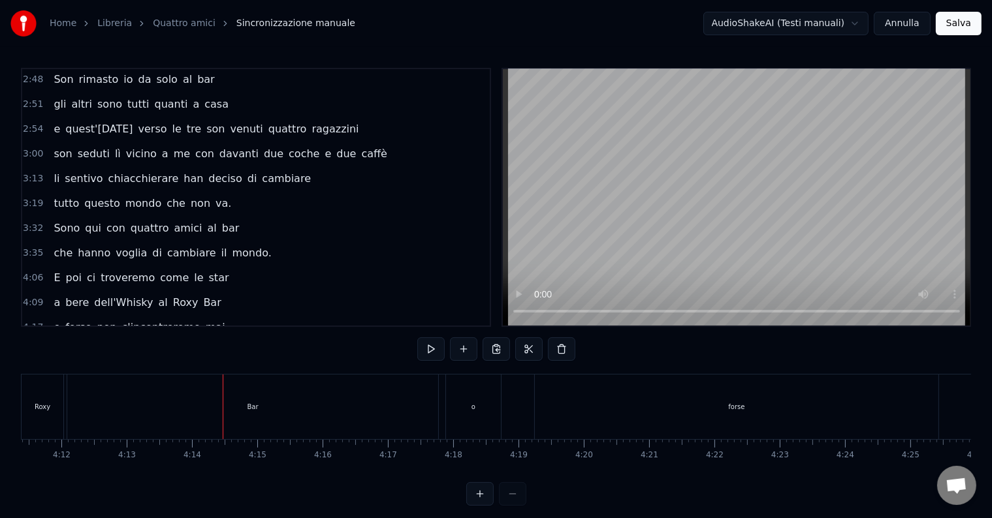
scroll to position [535, 0]
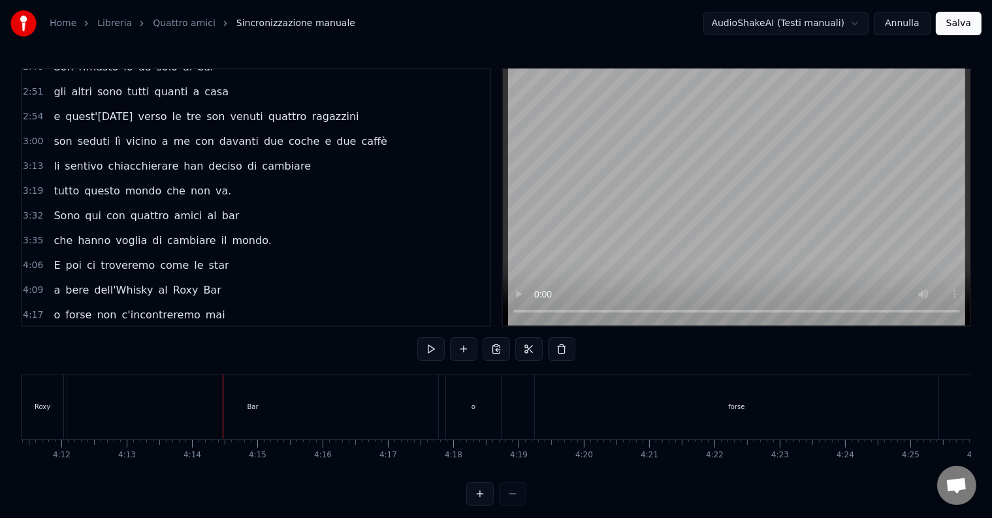
click at [388, 446] on div "4:17" at bounding box center [388, 444] width 1 height 8
drag, startPoint x: 228, startPoint y: 418, endPoint x: 248, endPoint y: 415, distance: 20.5
click at [305, 428] on div "Bar" at bounding box center [252, 407] width 371 height 65
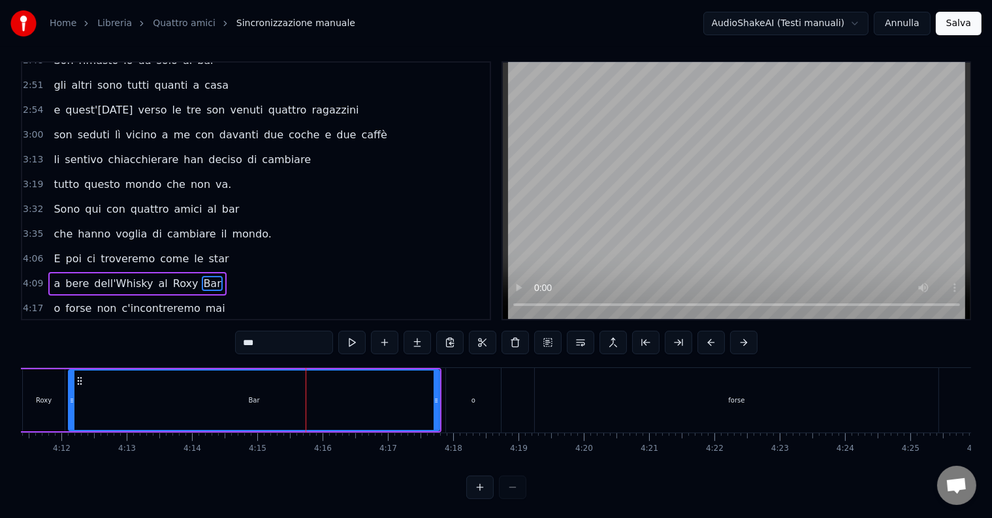
click at [381, 429] on div "Bar" at bounding box center [253, 400] width 369 height 59
click at [384, 427] on div "Bar" at bounding box center [253, 400] width 369 height 59
click at [385, 427] on div "Bar" at bounding box center [253, 400] width 369 height 59
click at [386, 428] on div "Bar" at bounding box center [253, 400] width 369 height 59
click at [387, 429] on div "Bar" at bounding box center [253, 400] width 369 height 59
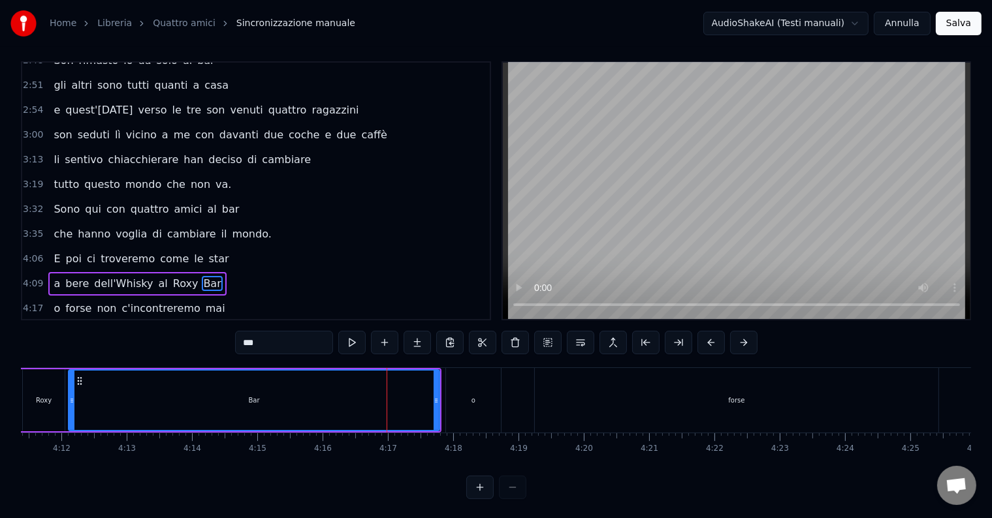
click at [387, 429] on div "Bar" at bounding box center [253, 400] width 369 height 59
click at [388, 430] on div "Bar" at bounding box center [253, 400] width 369 height 59
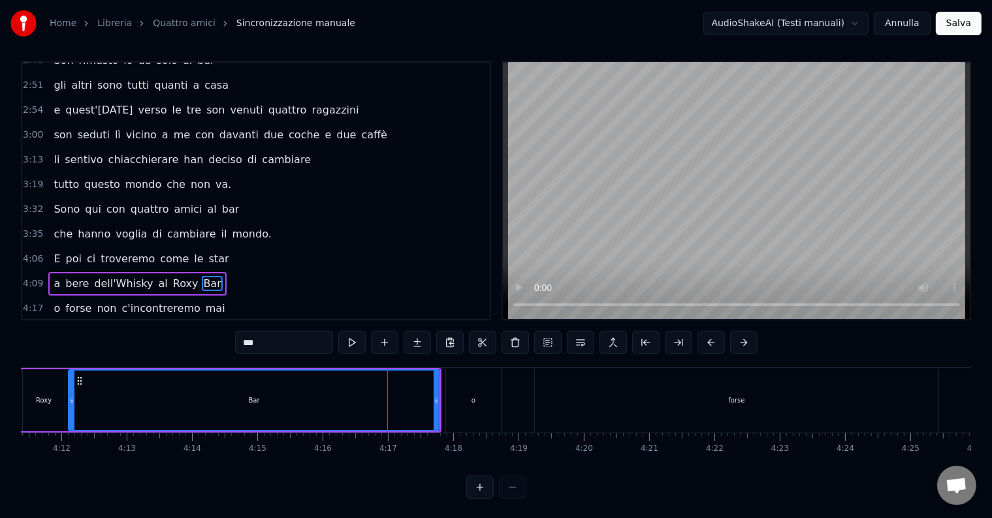
click at [389, 431] on div "Bar" at bounding box center [254, 400] width 372 height 62
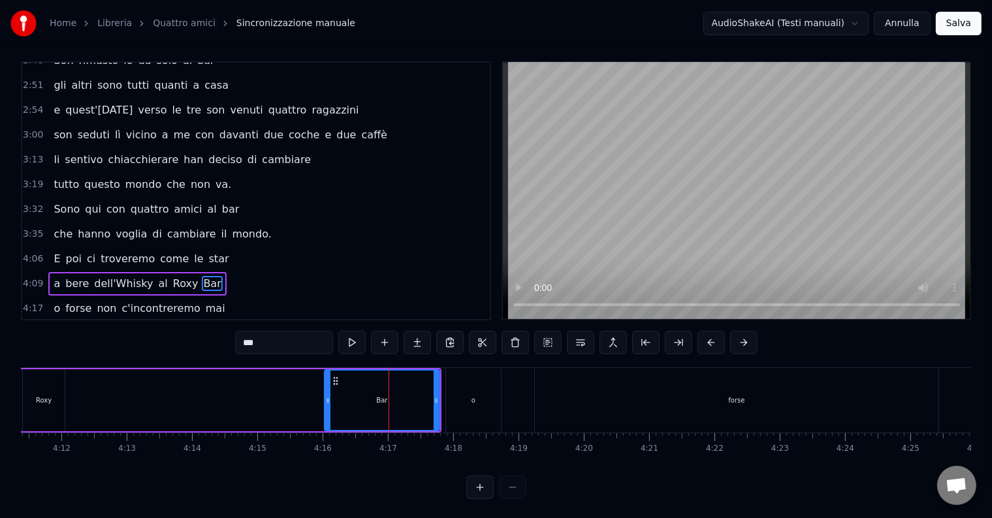
drag, startPoint x: 70, startPoint y: 394, endPoint x: 326, endPoint y: 433, distance: 258.9
click at [326, 433] on div "[PERSON_NAME] quattro amici al bar che volevano cambiare il mondo destinati a q…" at bounding box center [496, 416] width 950 height 98
drag, startPoint x: 326, startPoint y: 433, endPoint x: 308, endPoint y: 428, distance: 19.0
click at [306, 430] on div "[PERSON_NAME] quattro amici al bar che volevano cambiare il mondo destinati a q…" at bounding box center [496, 416] width 950 height 98
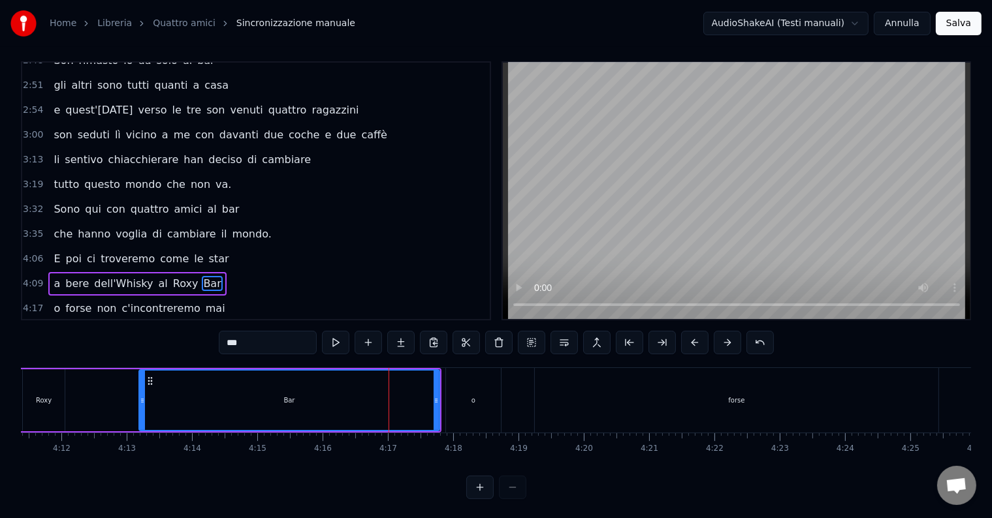
drag, startPoint x: 328, startPoint y: 406, endPoint x: 143, endPoint y: 396, distance: 185.6
click at [143, 396] on div at bounding box center [142, 400] width 5 height 59
drag, startPoint x: 143, startPoint y: 396, endPoint x: 118, endPoint y: 392, distance: 25.2
click at [118, 392] on div at bounding box center [117, 400] width 5 height 59
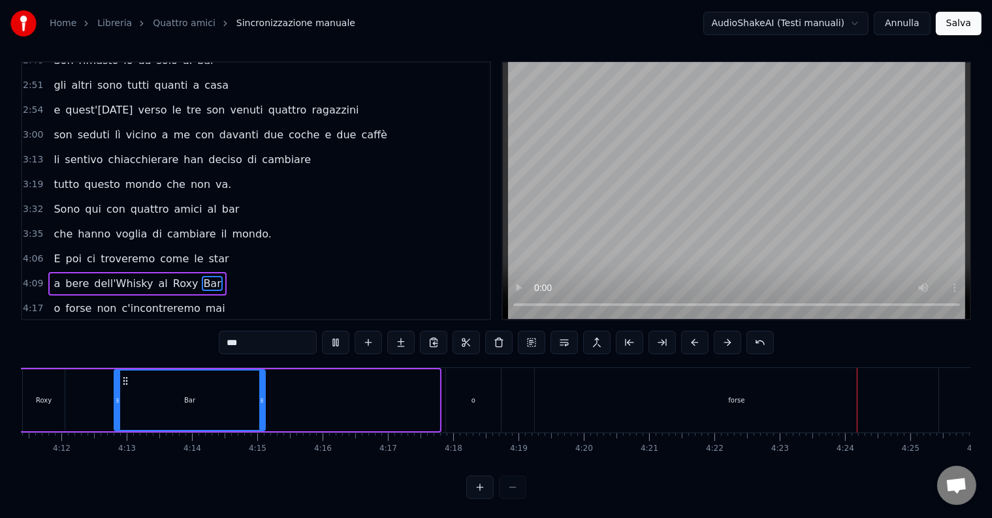
drag, startPoint x: 436, startPoint y: 399, endPoint x: 262, endPoint y: 409, distance: 174.6
click at [262, 409] on div at bounding box center [261, 400] width 5 height 59
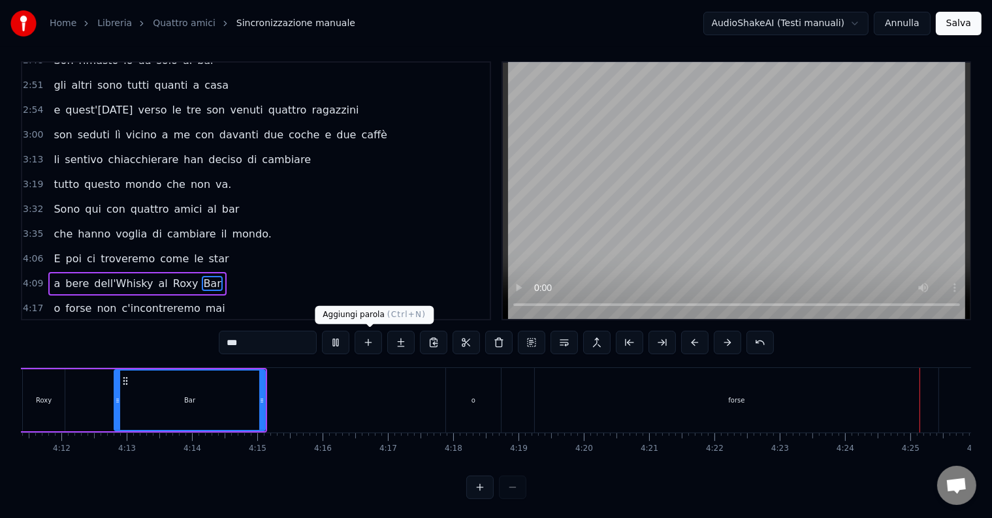
scroll to position [0, 17238]
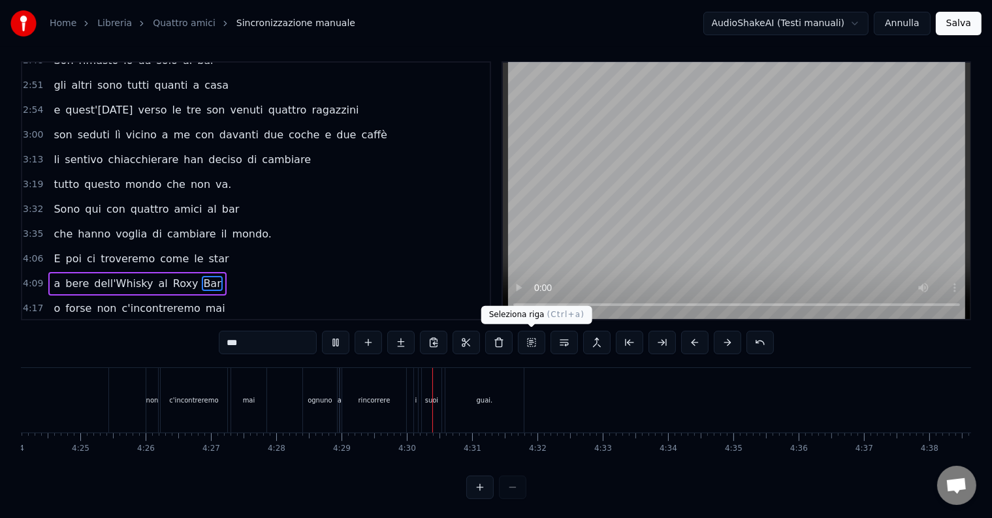
click at [525, 342] on button at bounding box center [531, 342] width 27 height 23
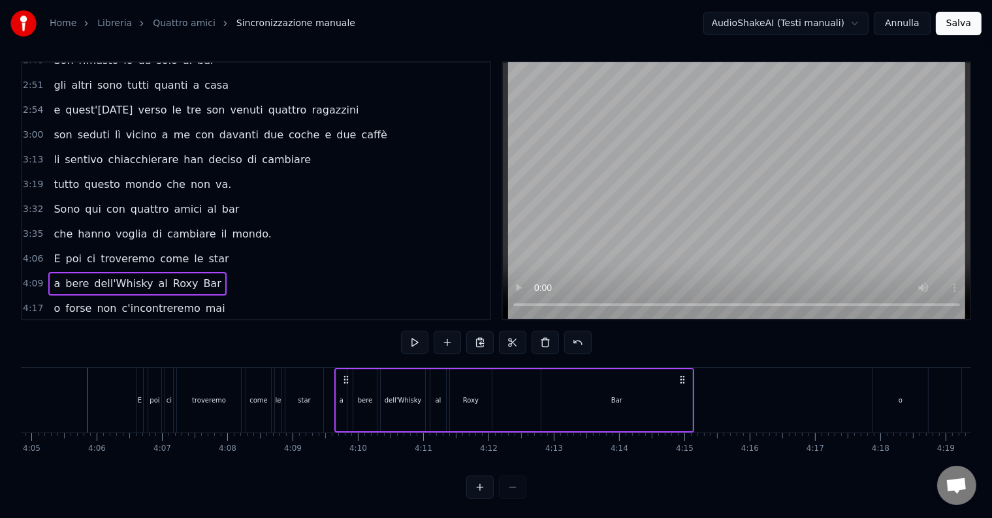
scroll to position [0, 13139]
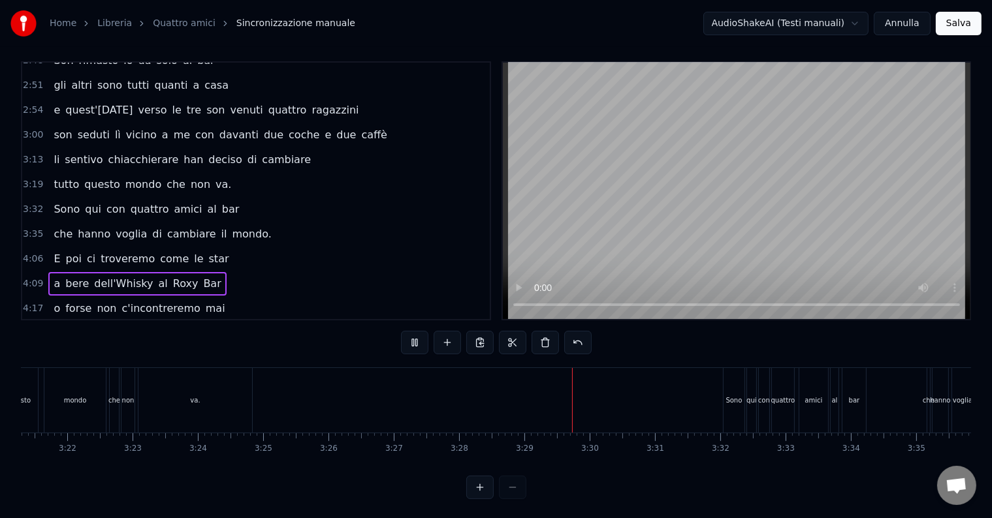
click at [723, 415] on div "Sono" at bounding box center [734, 400] width 22 height 65
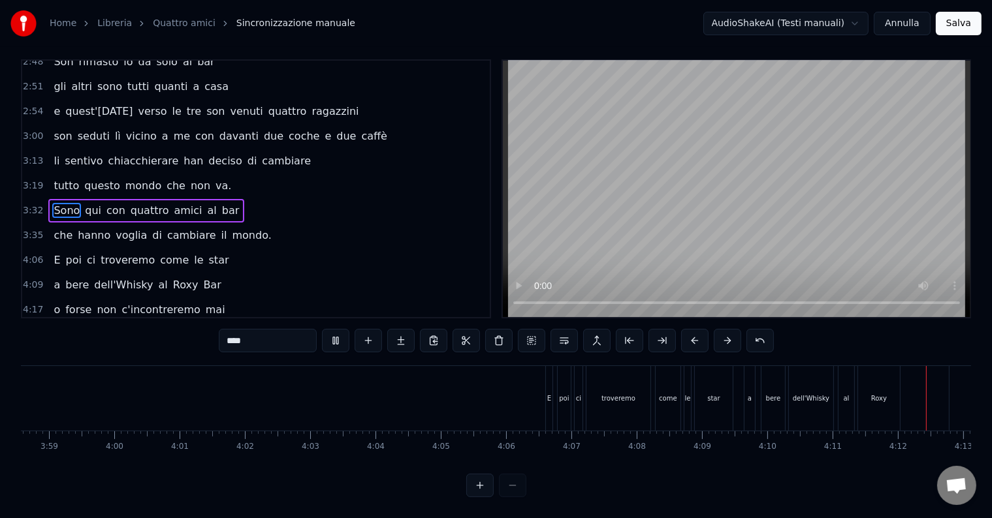
scroll to position [0, 16407]
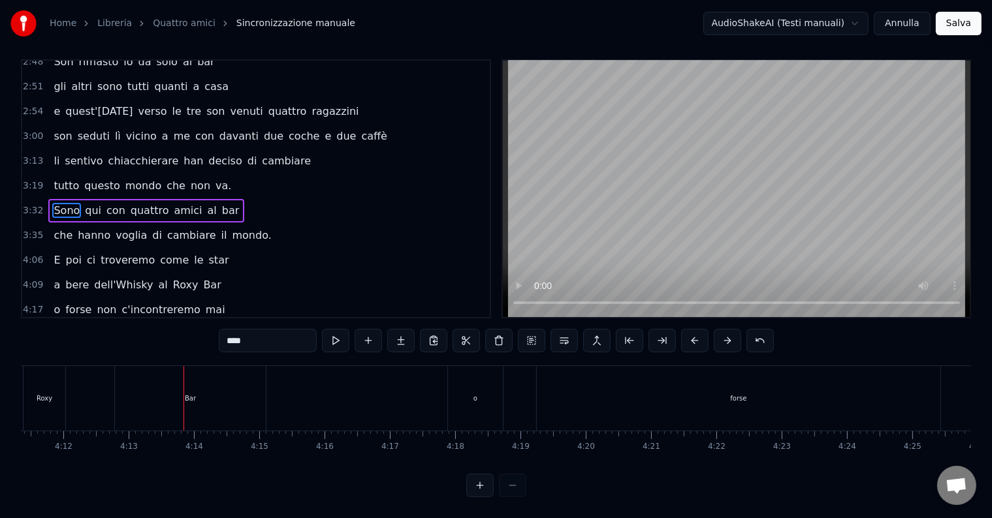
drag, startPoint x: 924, startPoint y: 384, endPoint x: 794, endPoint y: 395, distance: 131.0
click at [794, 395] on div "forse" at bounding box center [738, 398] width 403 height 65
type input "*****"
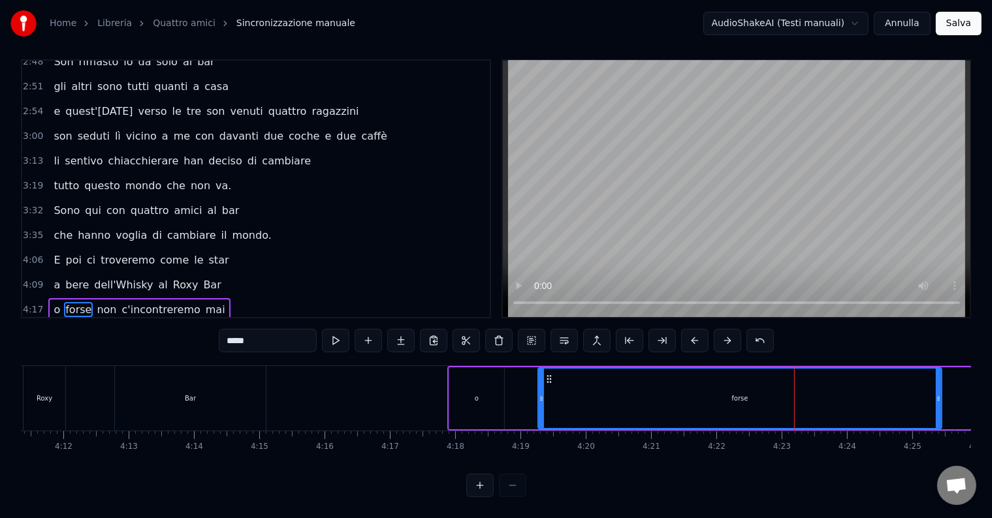
scroll to position [535, 0]
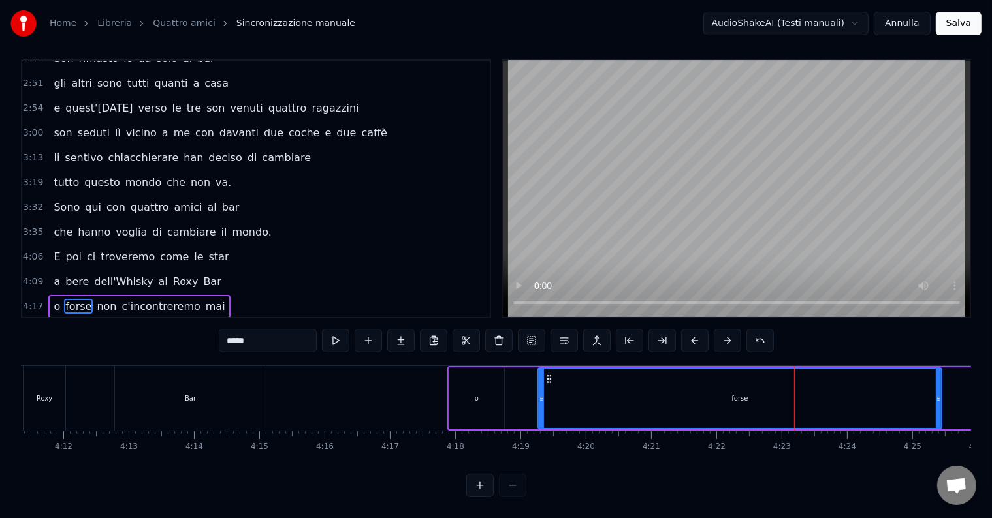
drag, startPoint x: 790, startPoint y: 388, endPoint x: 684, endPoint y: 392, distance: 106.4
click at [684, 392] on div "forse" at bounding box center [740, 398] width 402 height 59
drag, startPoint x: 556, startPoint y: 391, endPoint x: 526, endPoint y: 394, distance: 30.1
click at [531, 394] on div "o forse non c'incontreremo mai" at bounding box center [774, 398] width 654 height 65
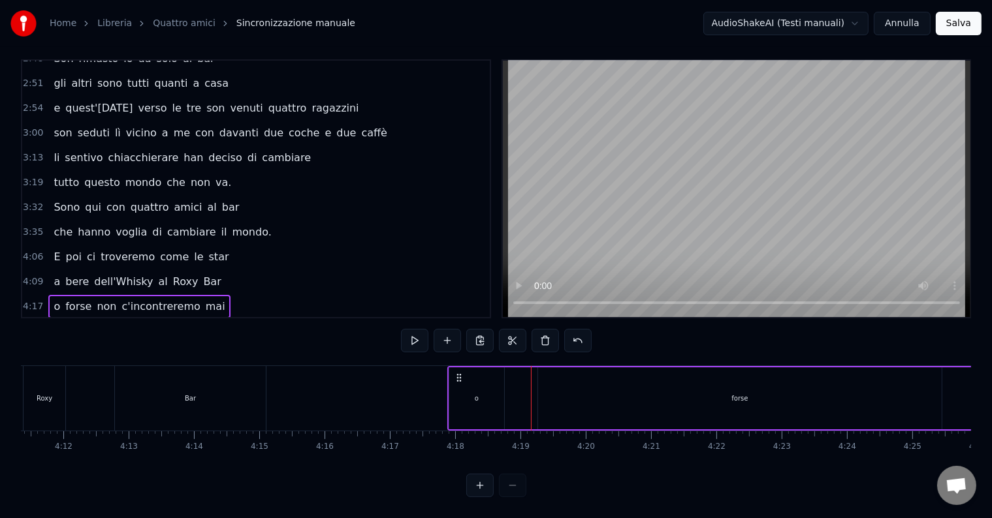
drag, startPoint x: 942, startPoint y: 394, endPoint x: 678, endPoint y: 410, distance: 264.2
click at [678, 410] on div "o forse non c'incontreremo mai" at bounding box center [774, 398] width 654 height 65
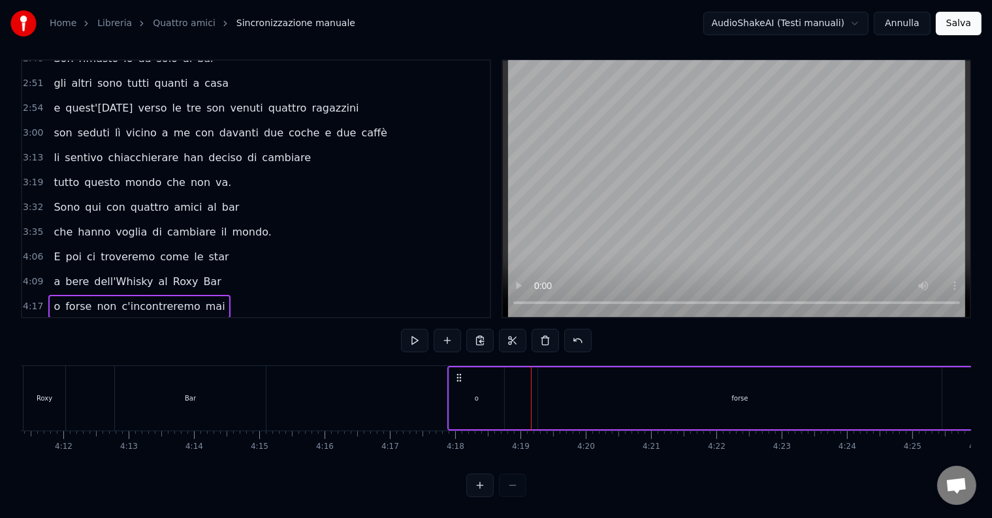
click at [781, 388] on div "forse" at bounding box center [739, 398] width 403 height 62
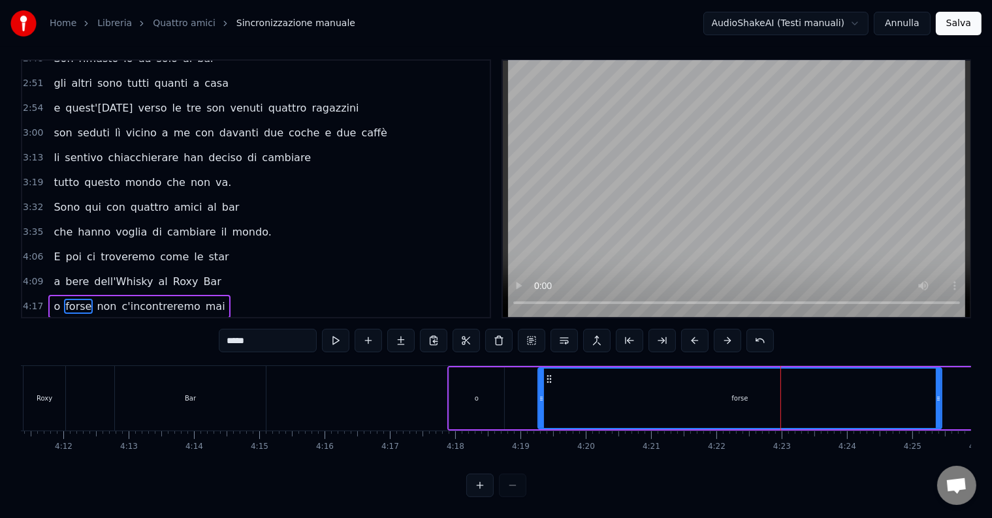
drag, startPoint x: 779, startPoint y: 391, endPoint x: 470, endPoint y: 401, distance: 308.9
click at [468, 401] on div "o forse non c'incontreremo mai" at bounding box center [774, 398] width 654 height 65
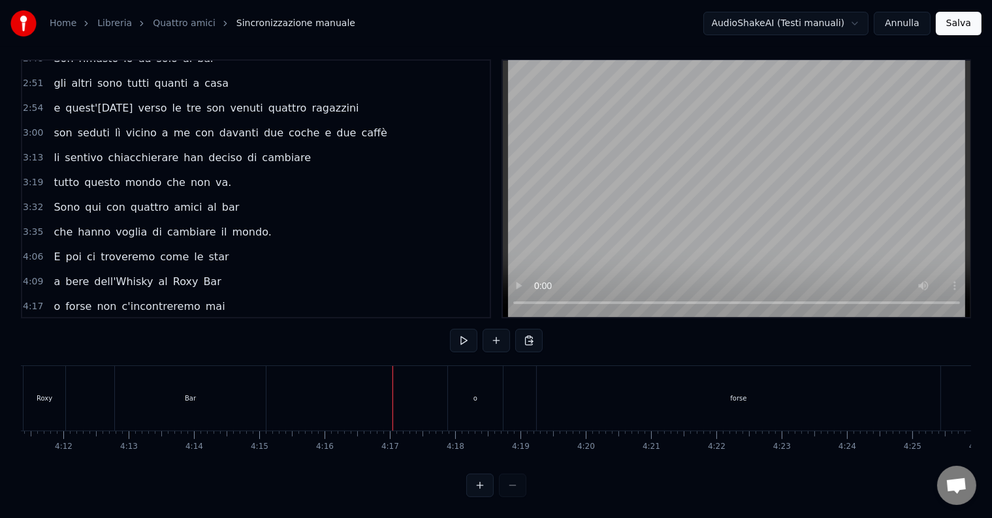
drag, startPoint x: 391, startPoint y: 395, endPoint x: 387, endPoint y: 402, distance: 8.2
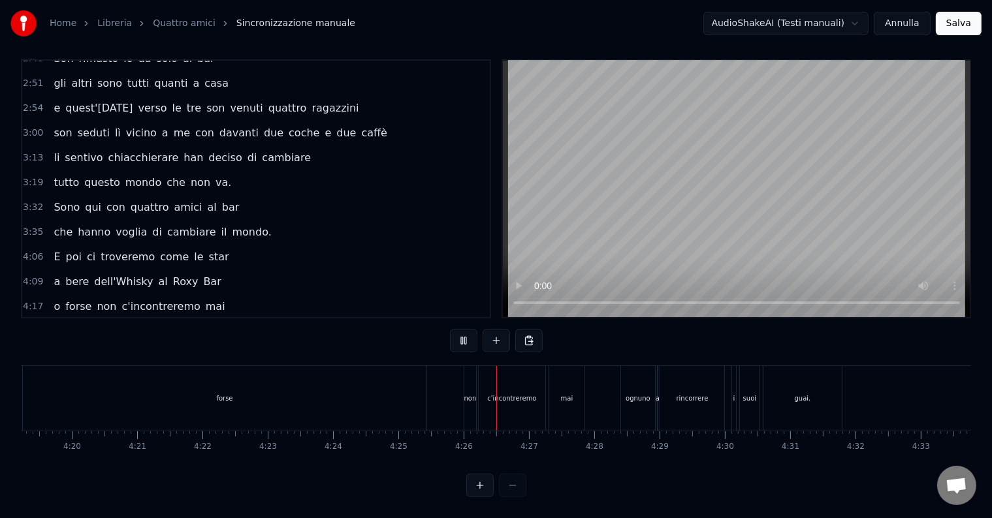
click at [510, 479] on div at bounding box center [496, 485] width 60 height 23
click at [509, 486] on div at bounding box center [496, 485] width 60 height 23
click at [473, 488] on button at bounding box center [479, 485] width 27 height 23
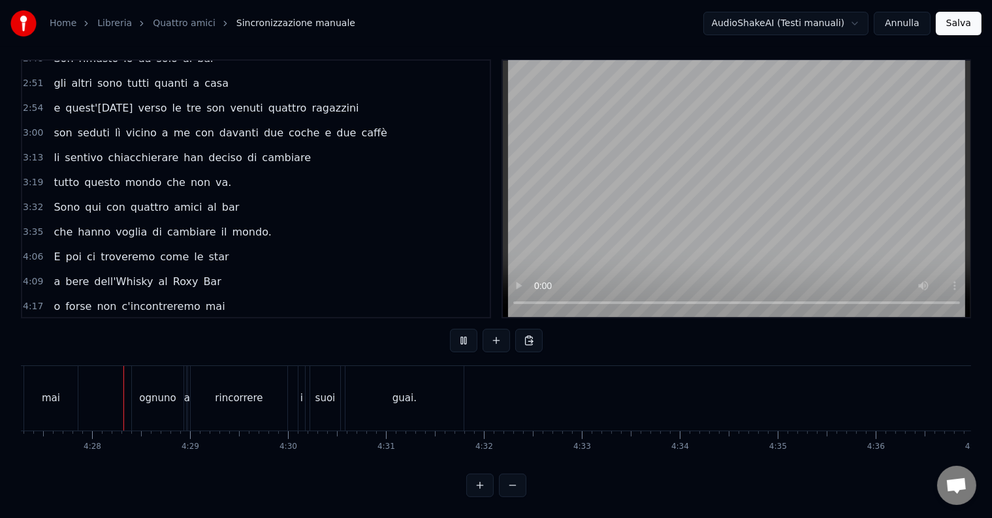
click at [478, 485] on button at bounding box center [479, 485] width 27 height 23
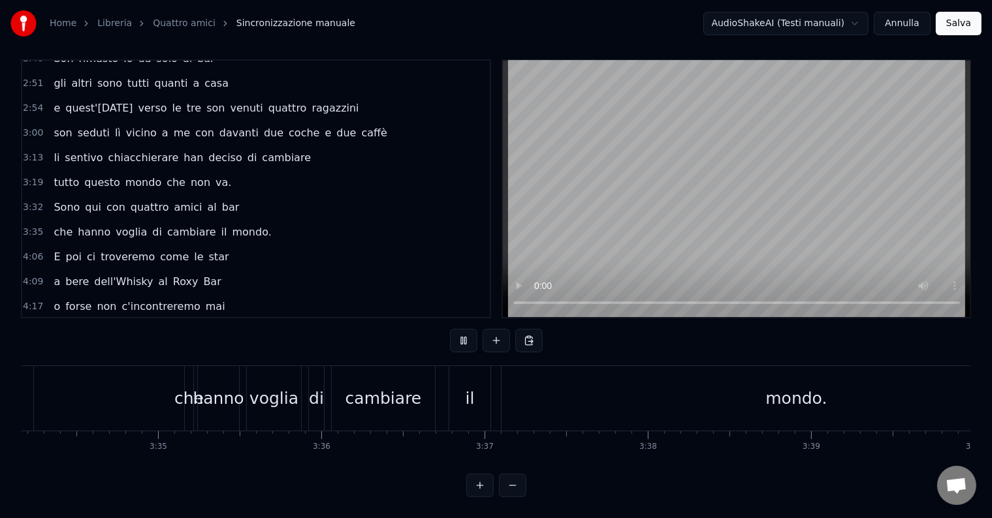
scroll to position [0, 44146]
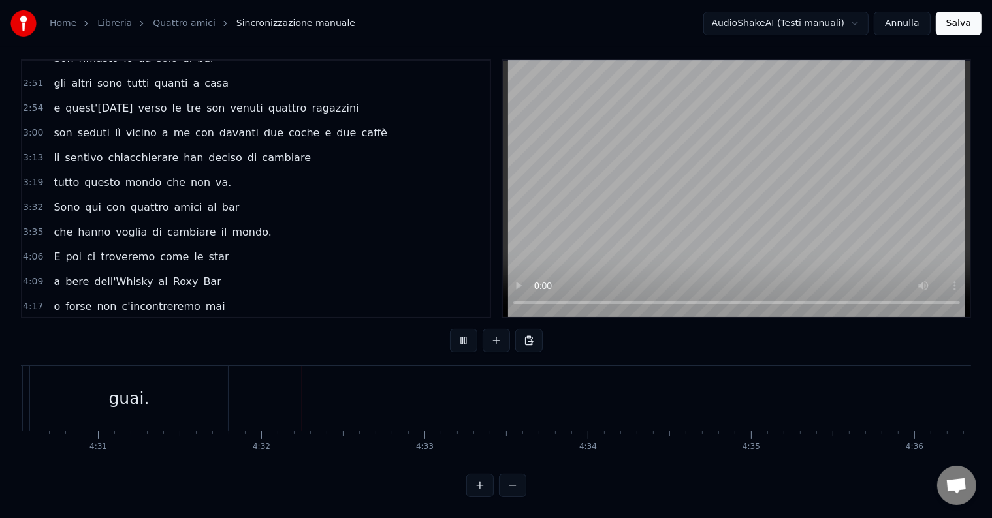
click at [478, 484] on button at bounding box center [479, 485] width 27 height 23
click at [509, 486] on button at bounding box center [512, 485] width 27 height 23
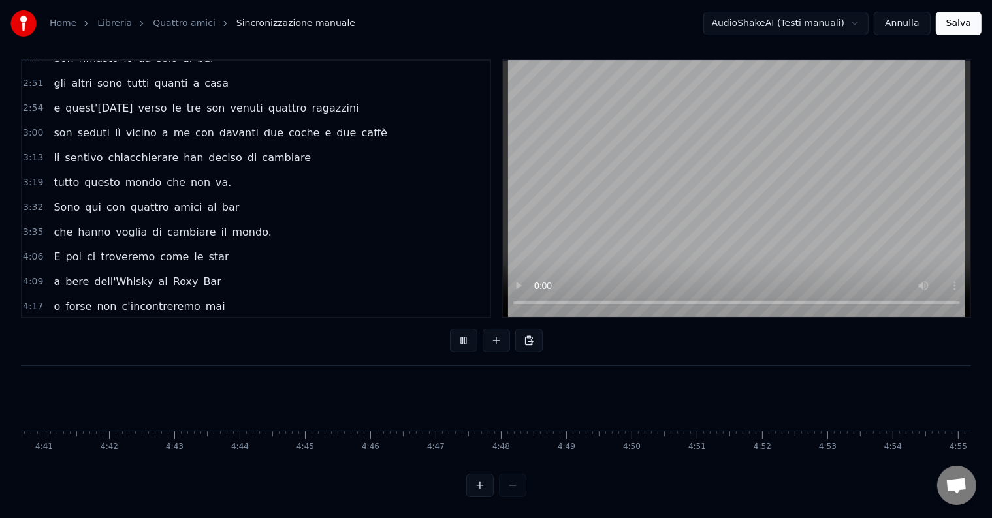
scroll to position [0, 17803]
click at [509, 486] on div at bounding box center [496, 485] width 60 height 23
click at [482, 486] on button at bounding box center [479, 485] width 27 height 23
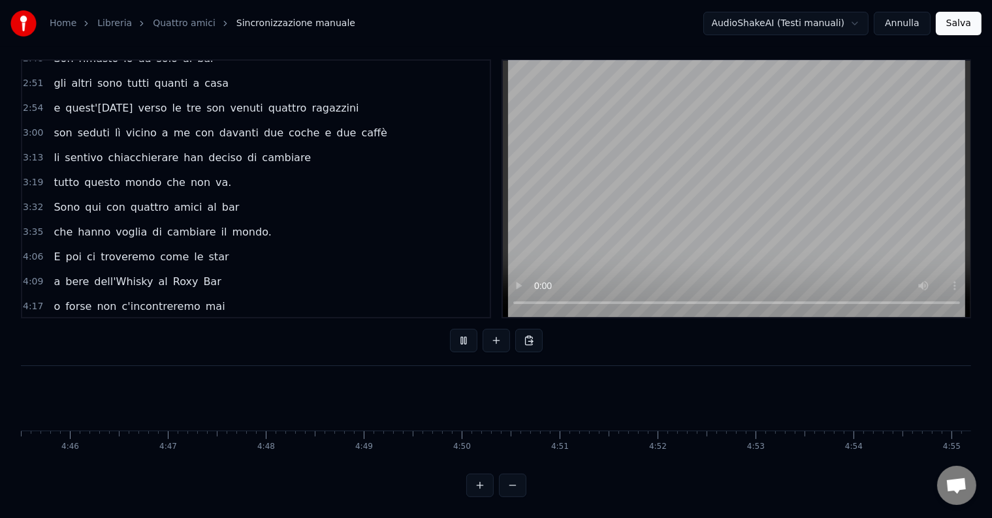
click at [482, 486] on button at bounding box center [479, 485] width 27 height 23
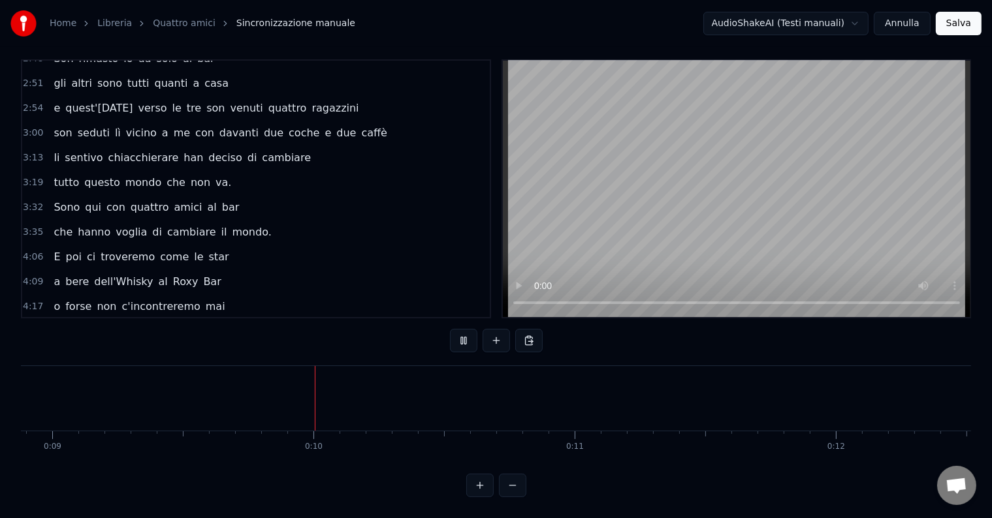
click at [478, 486] on button at bounding box center [479, 485] width 27 height 23
click at [501, 483] on button at bounding box center [512, 485] width 27 height 23
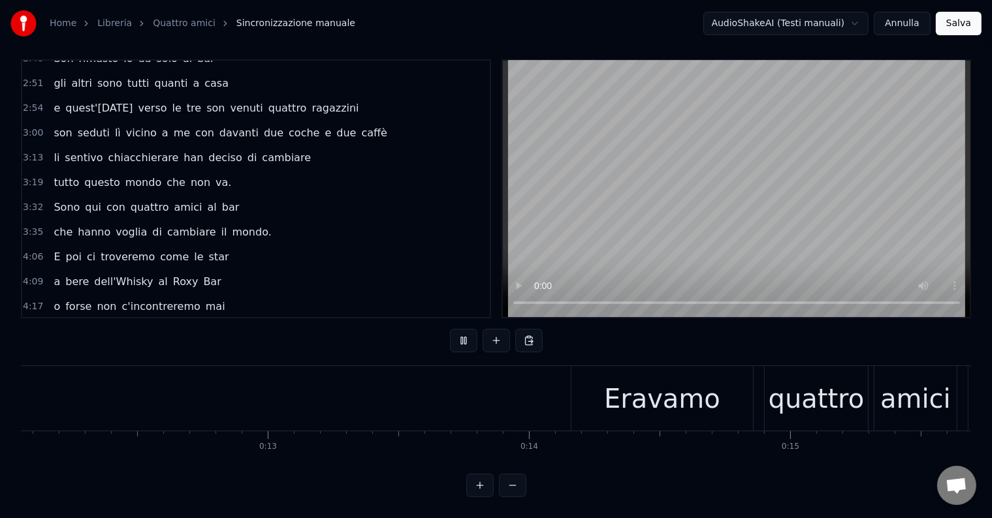
scroll to position [0, 2790]
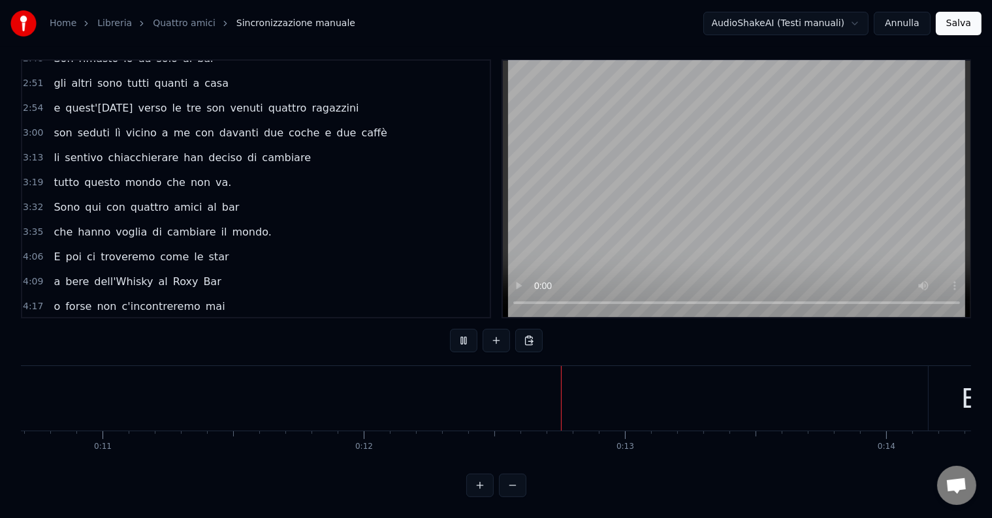
click at [504, 483] on button at bounding box center [512, 485] width 27 height 23
click at [747, 398] on div "Bar" at bounding box center [692, 398] width 531 height 65
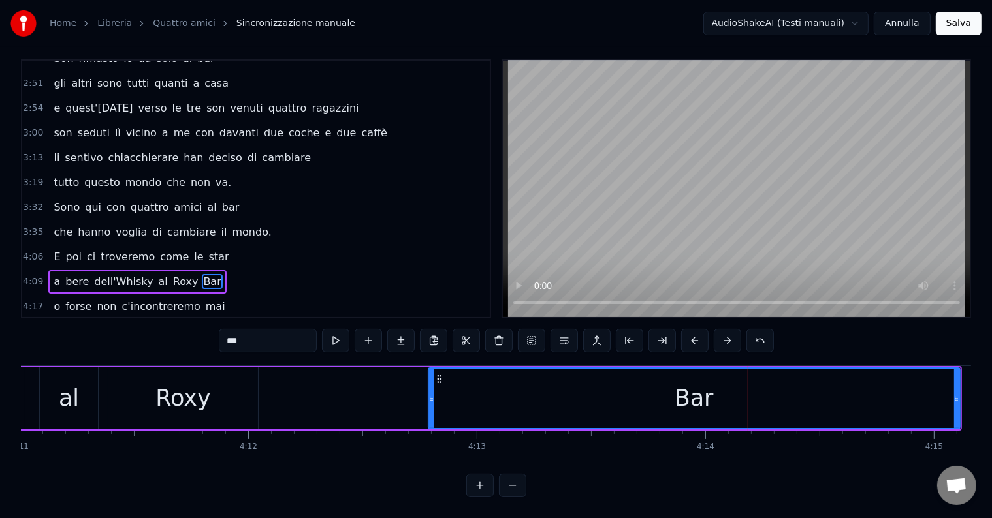
scroll to position [7, 0]
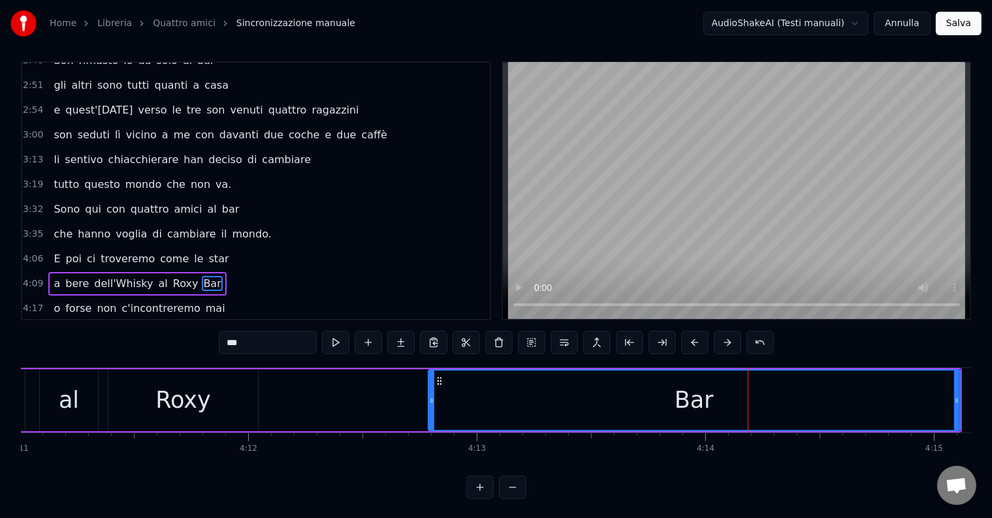
click at [466, 409] on div "Bar" at bounding box center [694, 400] width 530 height 59
drag, startPoint x: 700, startPoint y: 400, endPoint x: 622, endPoint y: 411, distance: 78.4
click at [622, 411] on div "Bar" at bounding box center [694, 400] width 530 height 59
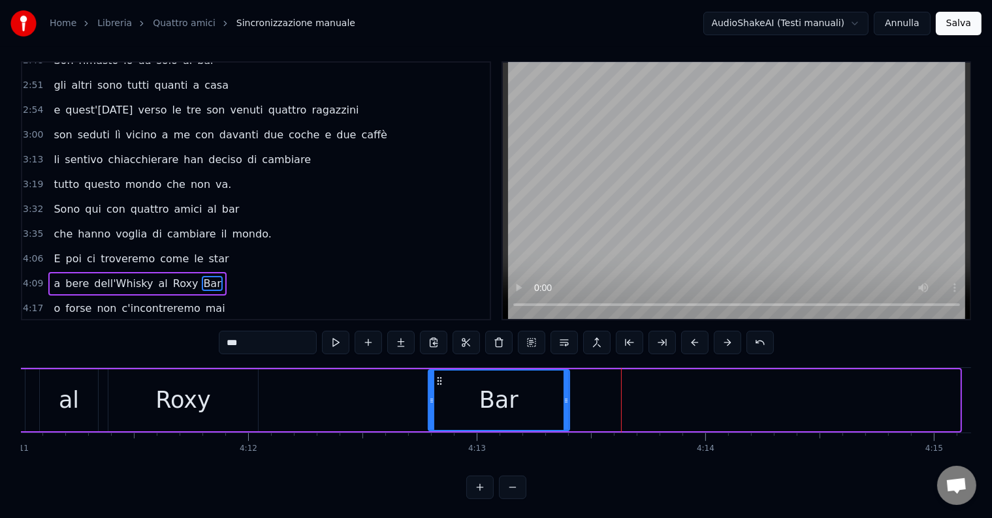
drag, startPoint x: 958, startPoint y: 402, endPoint x: 568, endPoint y: 439, distance: 392.1
click at [568, 439] on div "[PERSON_NAME] quattro amici al bar che volevano cambiare il mondo destinati a q…" at bounding box center [496, 416] width 950 height 98
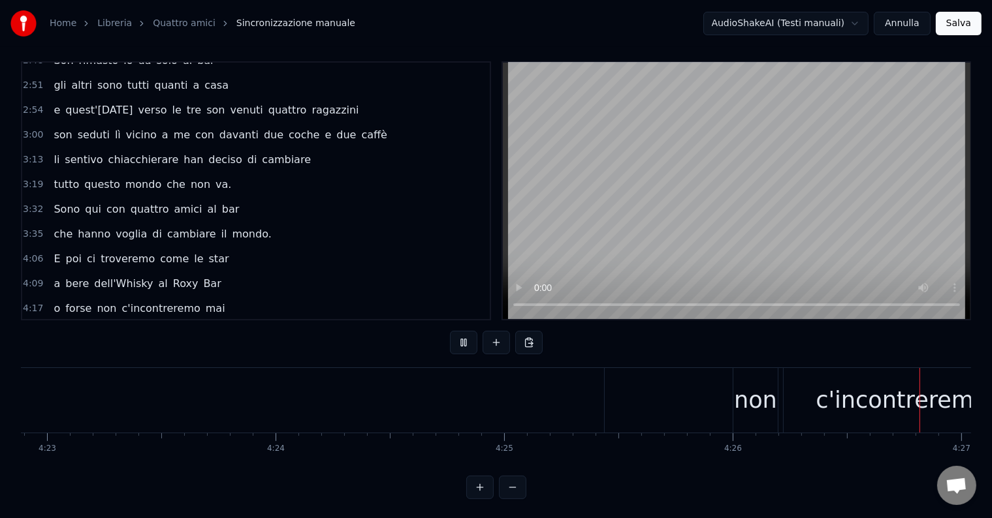
scroll to position [0, 60908]
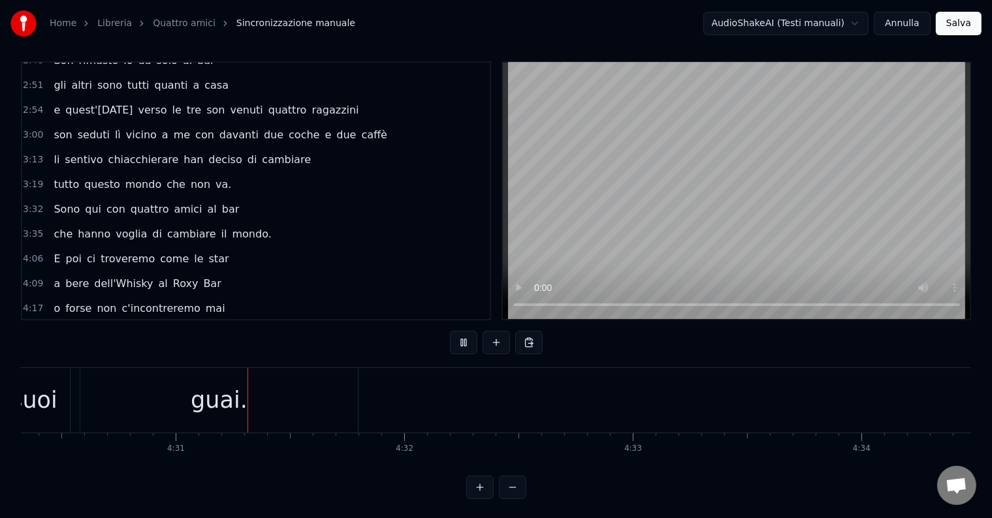
click at [504, 499] on button at bounding box center [512, 487] width 27 height 23
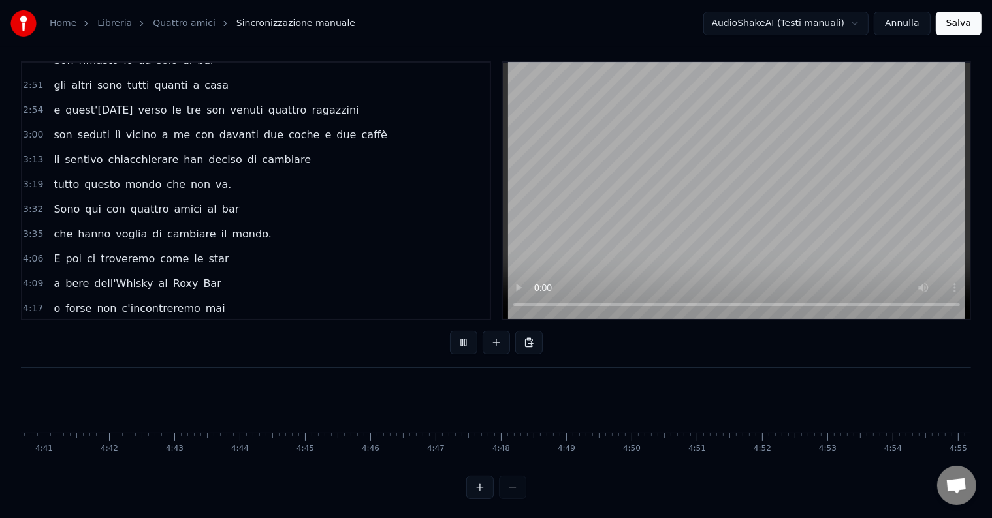
click at [504, 499] on div at bounding box center [496, 487] width 60 height 23
click at [505, 499] on div at bounding box center [496, 487] width 60 height 23
click at [484, 497] on button at bounding box center [479, 487] width 27 height 23
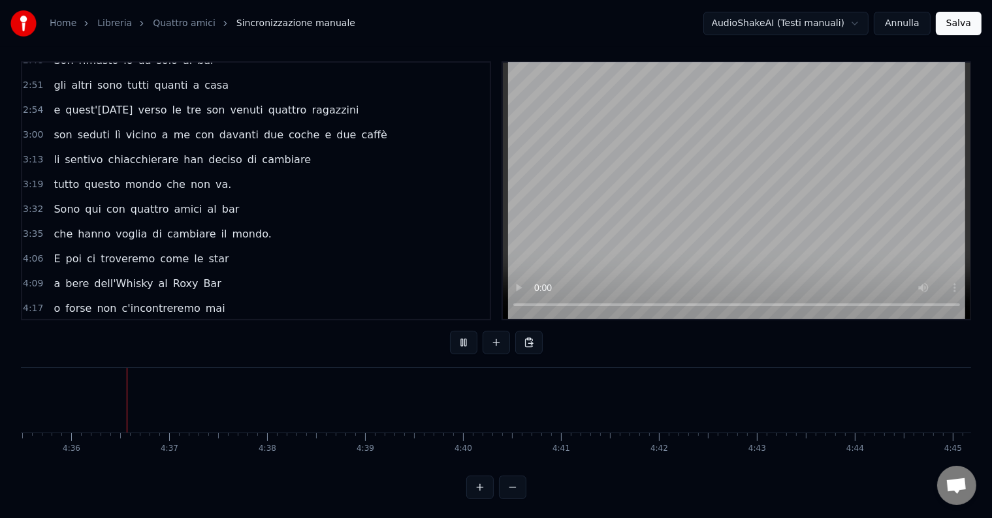
click at [484, 497] on button at bounding box center [479, 487] width 27 height 23
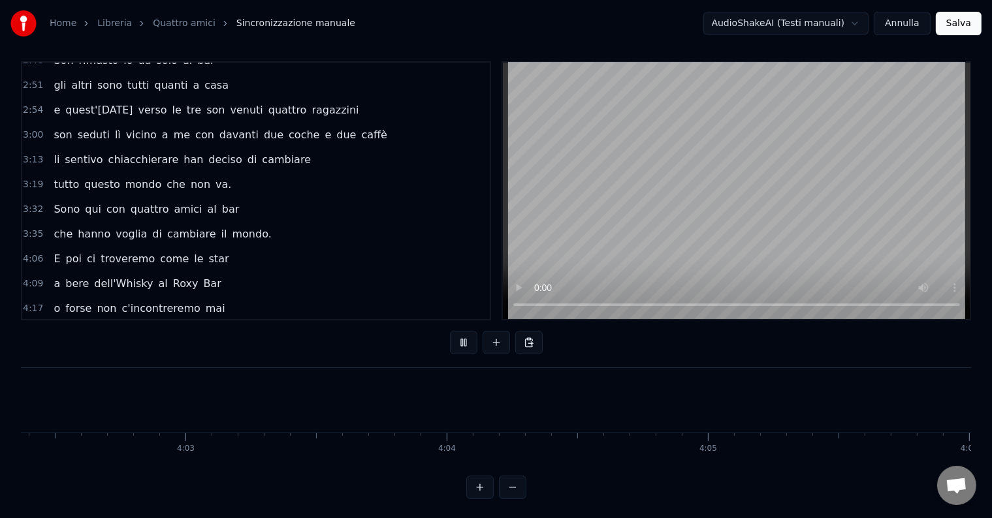
click at [484, 497] on button at bounding box center [479, 487] width 27 height 23
click at [909, 23] on button "Annulla" at bounding box center [901, 23] width 57 height 23
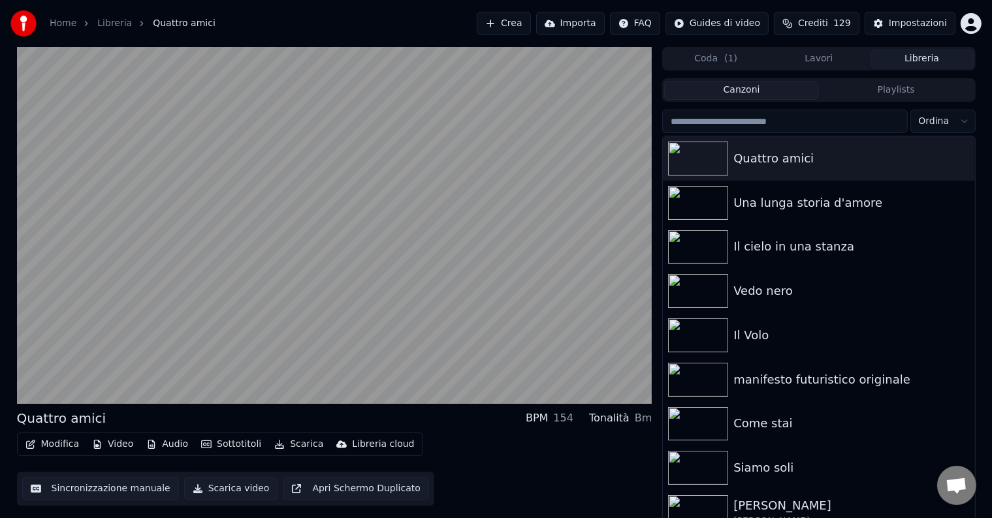
click at [111, 491] on button "Sincronizzazione manuale" at bounding box center [100, 488] width 157 height 23
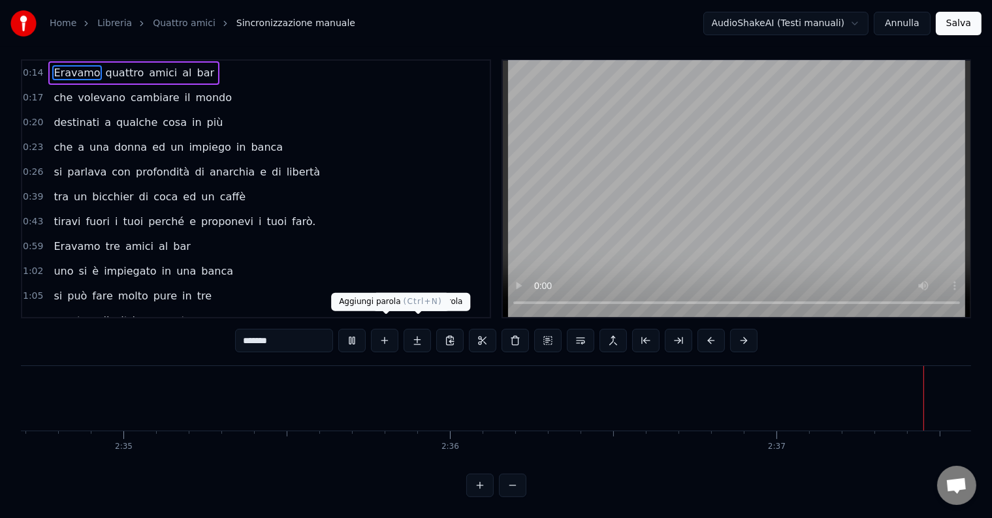
scroll to position [0, 51336]
click at [386, 330] on button at bounding box center [384, 340] width 27 height 23
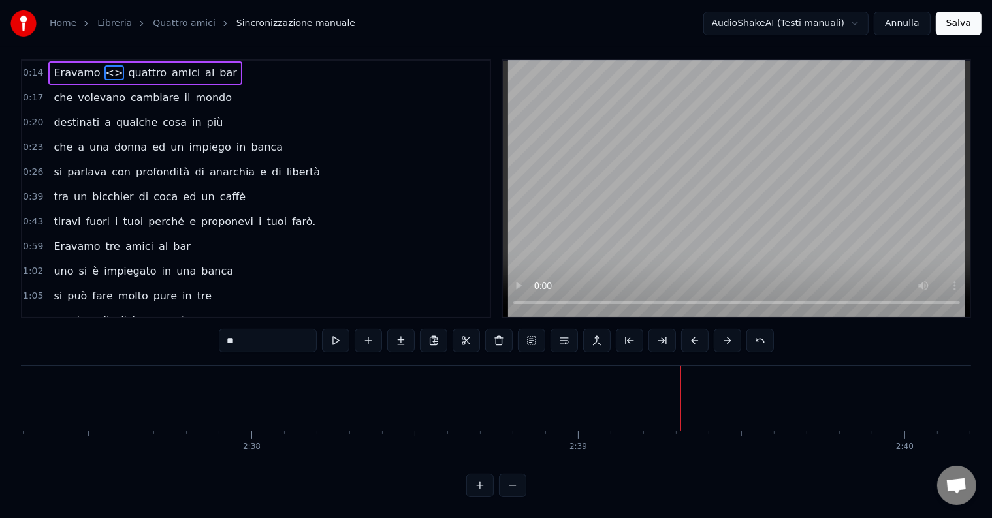
scroll to position [0, 0]
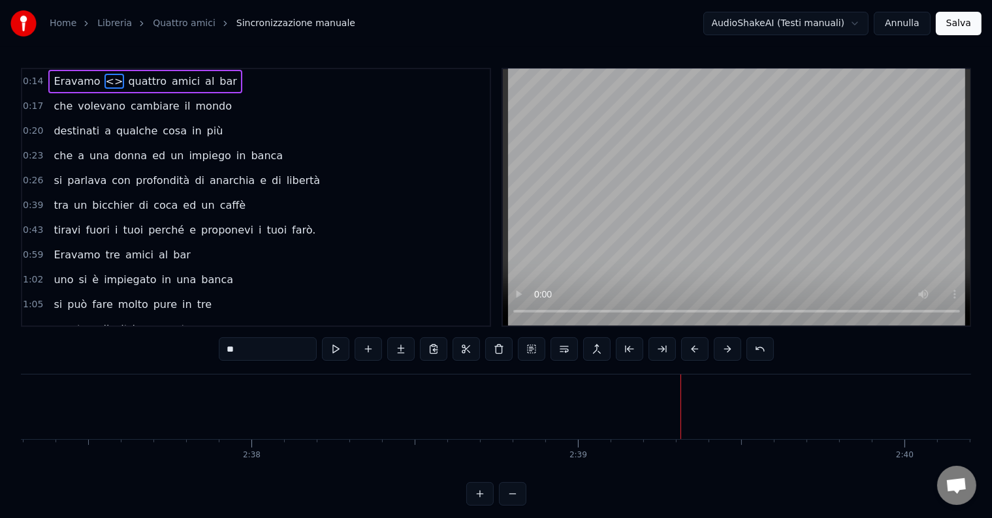
click at [352, 268] on div "1:02 uno si è impiegato in una banca" at bounding box center [255, 280] width 467 height 25
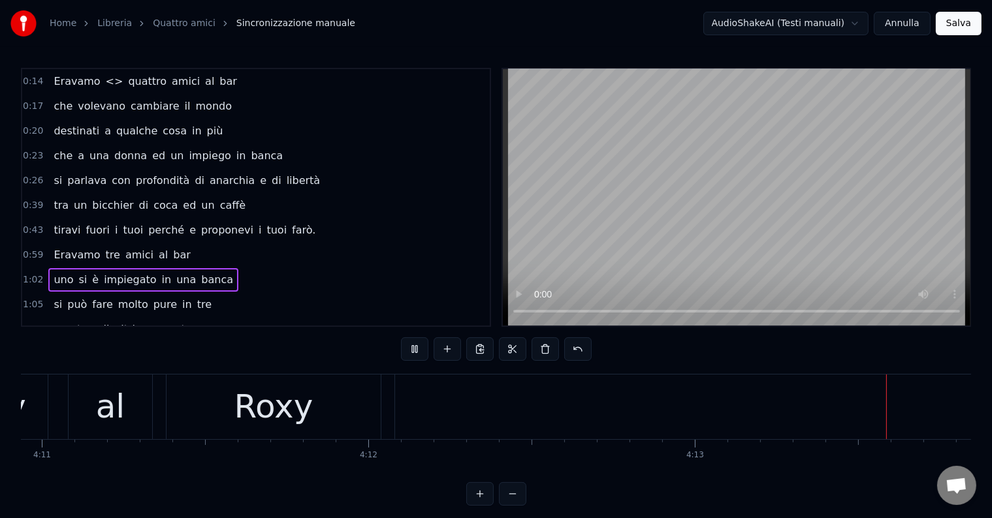
scroll to position [0, 82723]
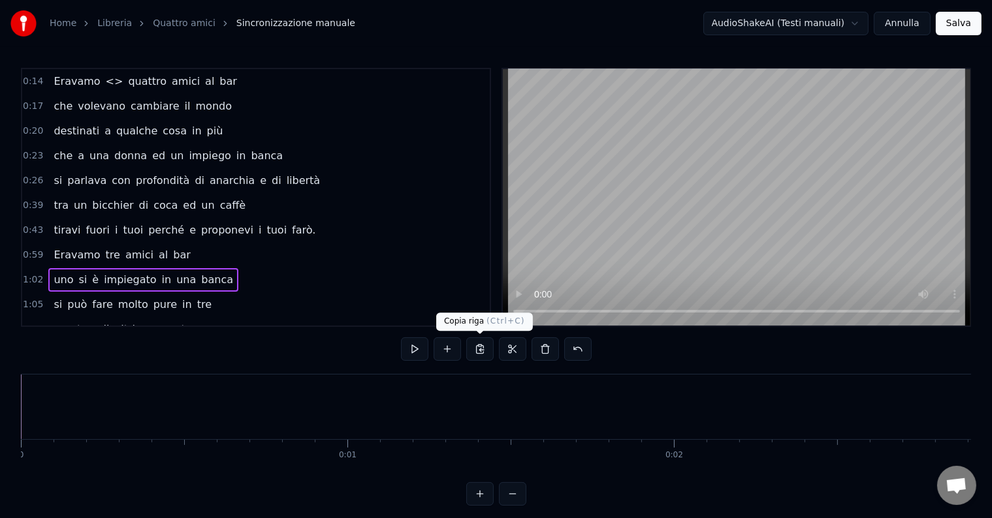
scroll to position [0, 82723]
click at [450, 350] on button at bounding box center [446, 348] width 27 height 23
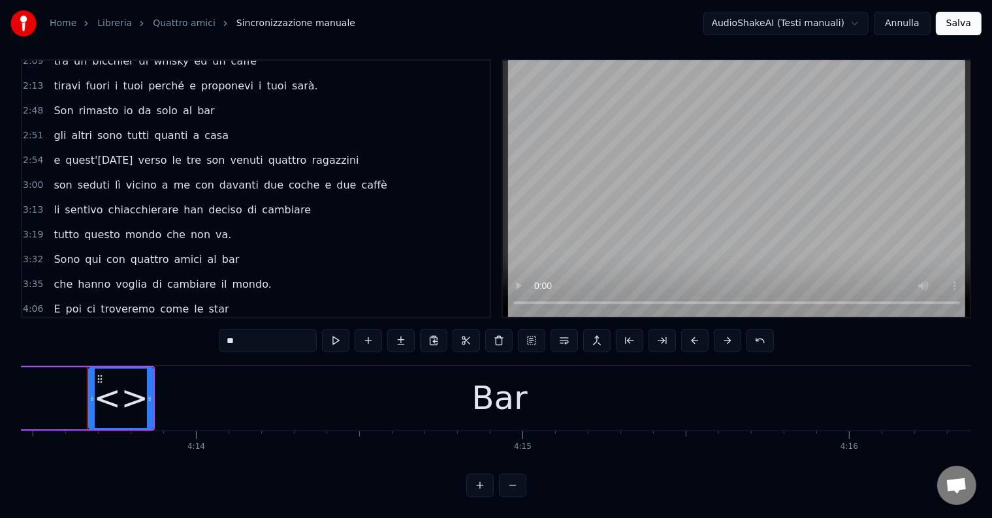
scroll to position [535, 0]
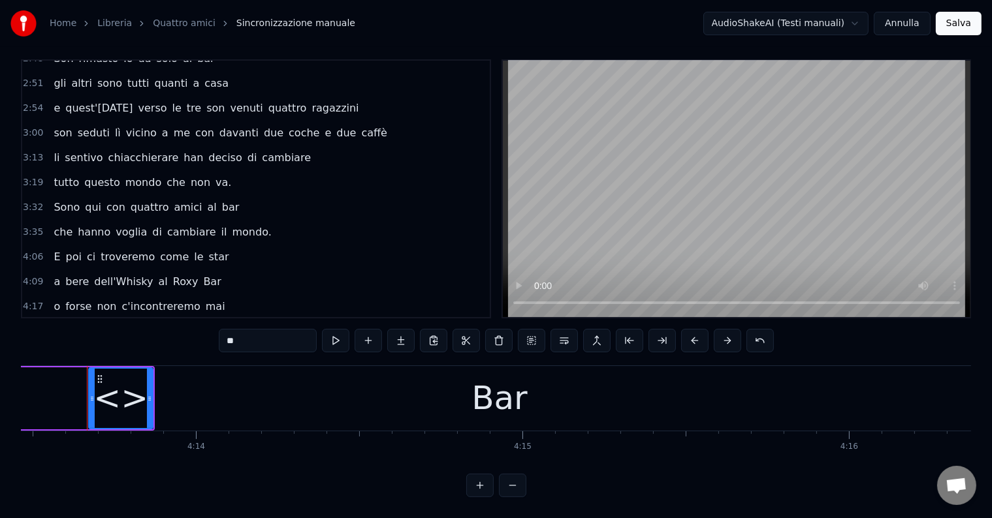
drag, startPoint x: 182, startPoint y: 271, endPoint x: 110, endPoint y: 272, distance: 72.5
click at [109, 295] on div "o forse non c'incontreremo mai" at bounding box center [138, 306] width 181 height 23
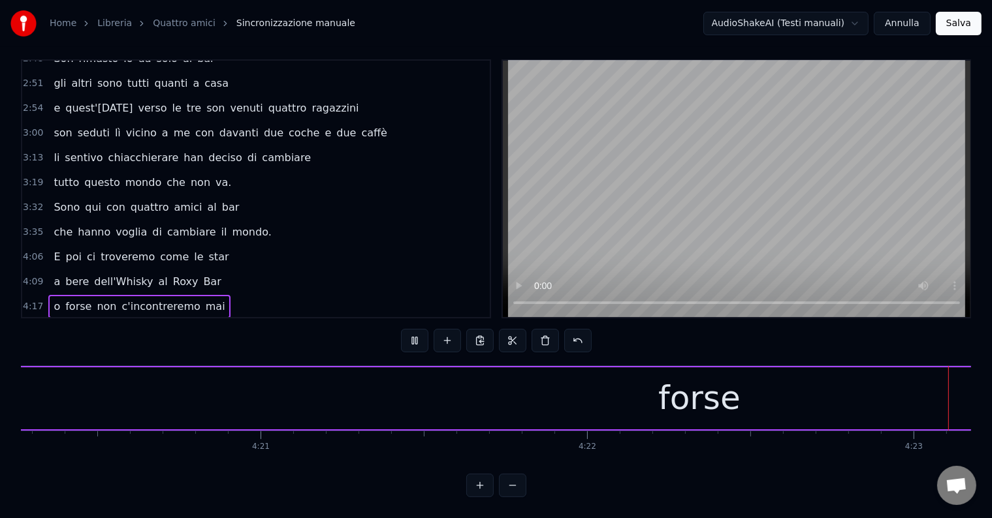
scroll to position [0, 85809]
click at [898, 25] on button "Annulla" at bounding box center [901, 23] width 57 height 23
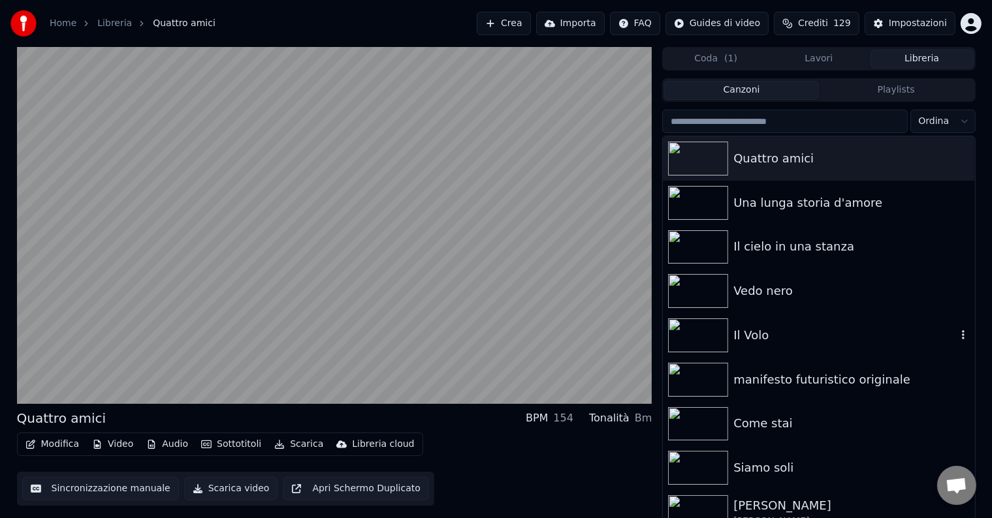
click at [711, 325] on img at bounding box center [698, 336] width 60 height 34
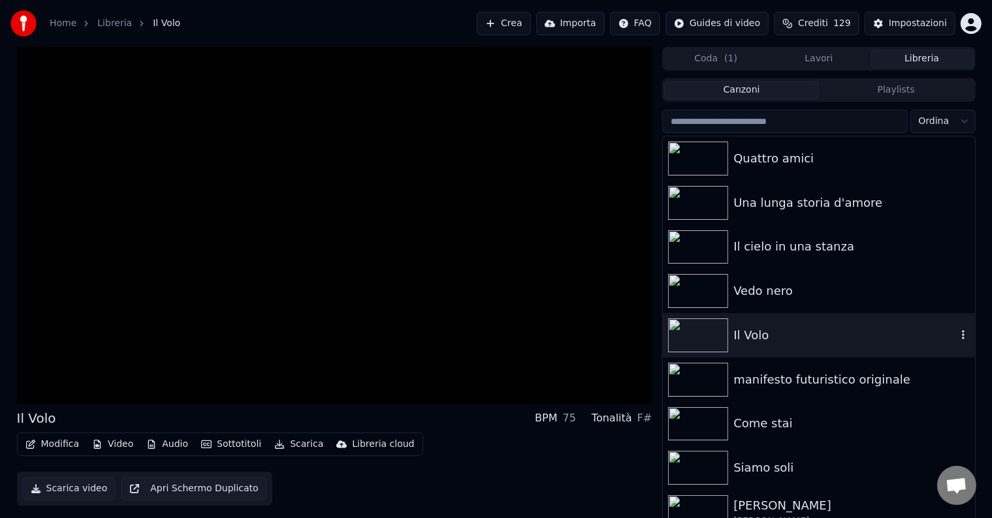
click at [711, 325] on img at bounding box center [698, 336] width 60 height 34
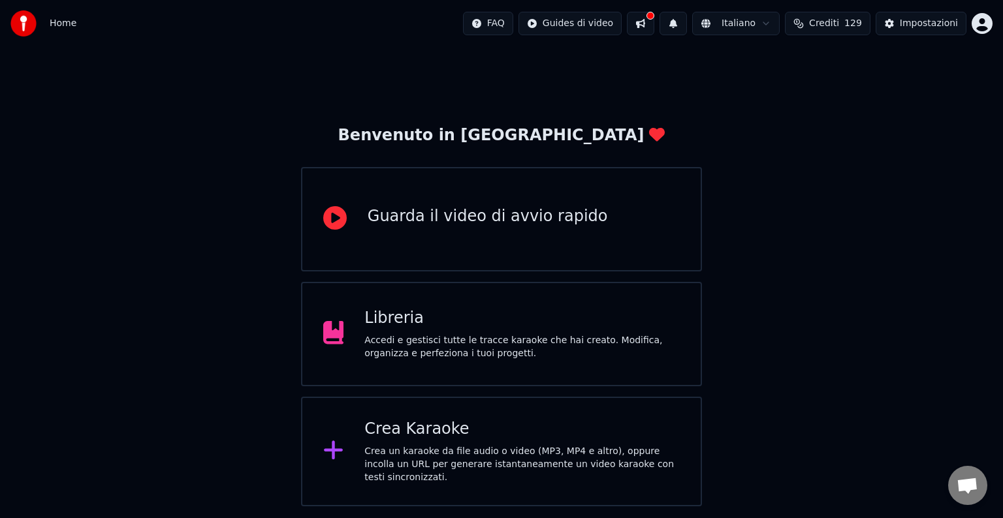
click at [535, 336] on div "Accedi e gestisci tutte le tracce karaoke che hai creato. Modifica, organizza e…" at bounding box center [521, 347] width 315 height 26
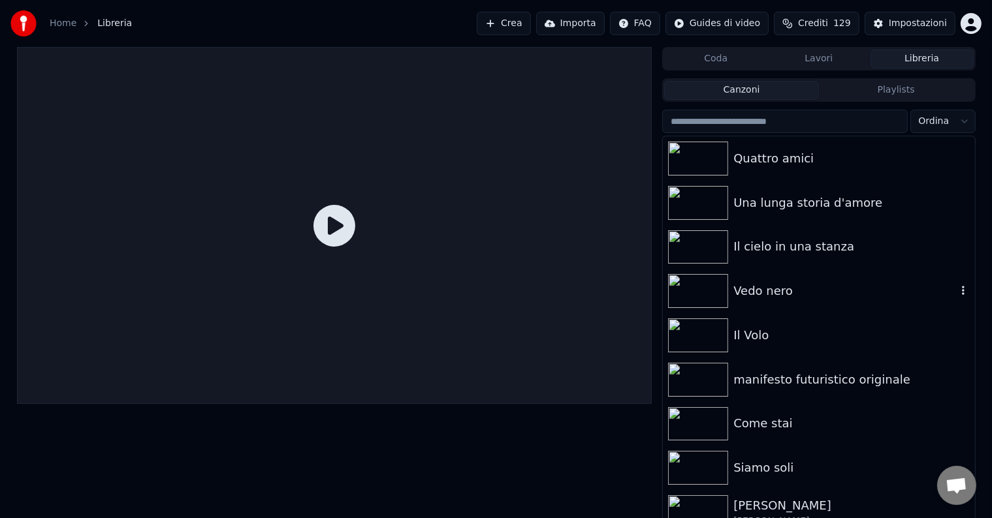
click at [709, 298] on img at bounding box center [698, 291] width 60 height 34
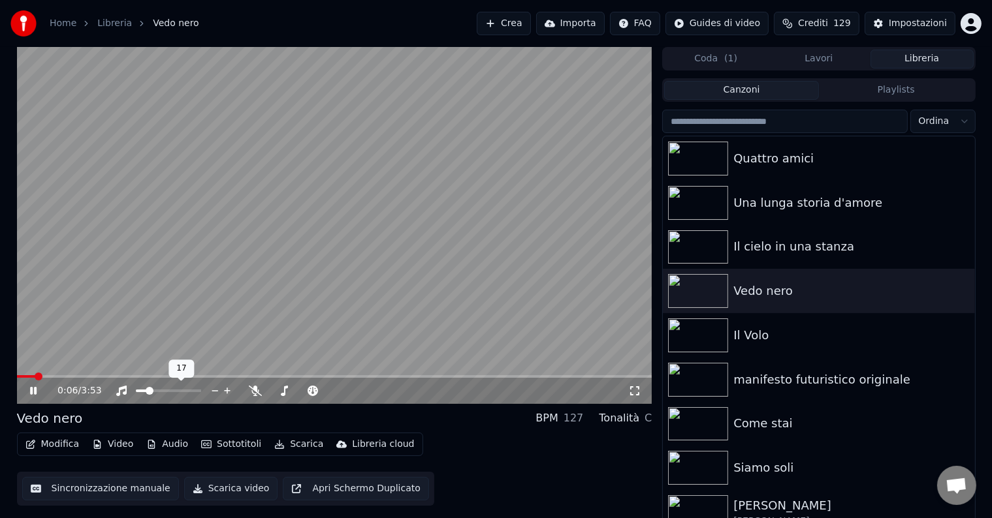
click at [148, 394] on span at bounding box center [150, 391] width 8 height 8
click at [339, 373] on video at bounding box center [334, 225] width 635 height 357
click at [341, 377] on span at bounding box center [334, 376] width 635 height 3
click at [112, 485] on button "Sincronizzazione manuale" at bounding box center [100, 488] width 157 height 23
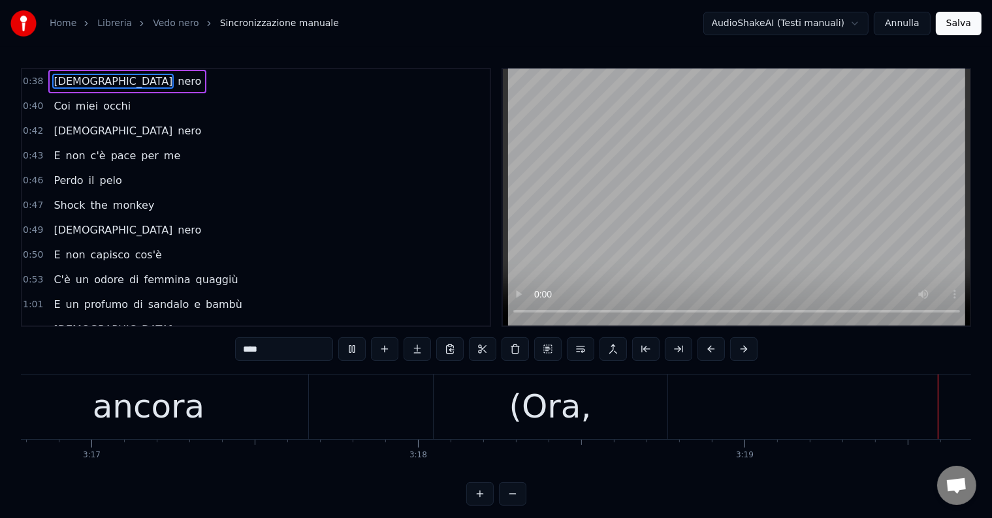
scroll to position [0, 65090]
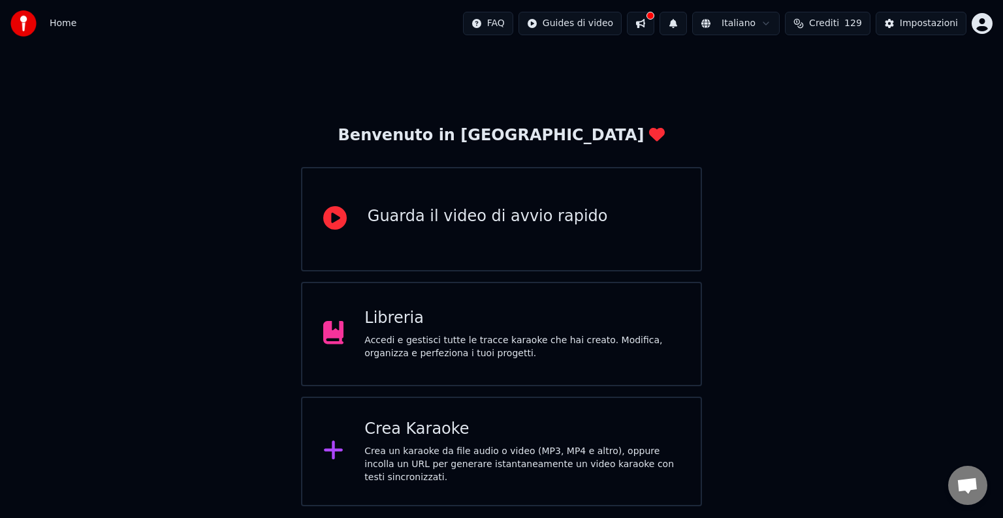
click at [585, 355] on div "Accedi e gestisci tutte le tracce karaoke che hai creato. Modifica, organizza e…" at bounding box center [521, 347] width 315 height 26
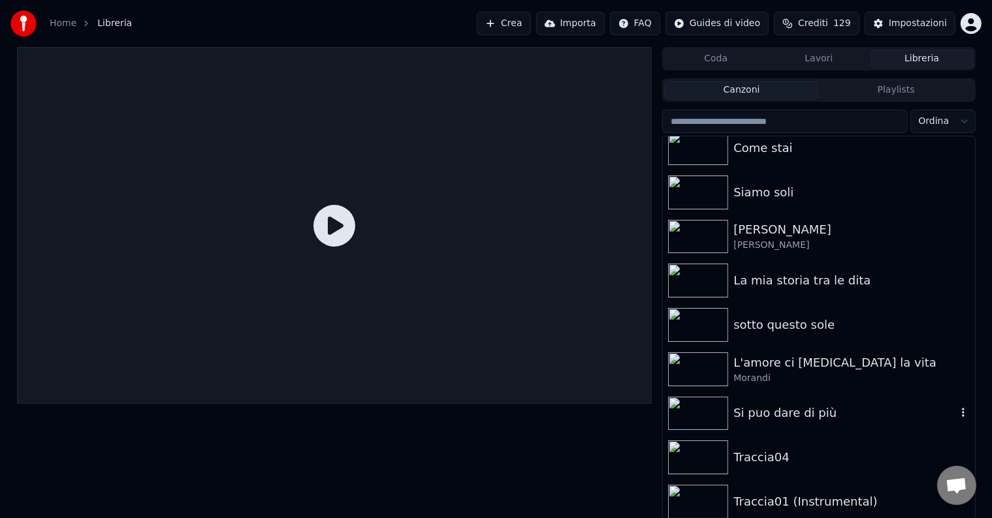
scroll to position [294, 0]
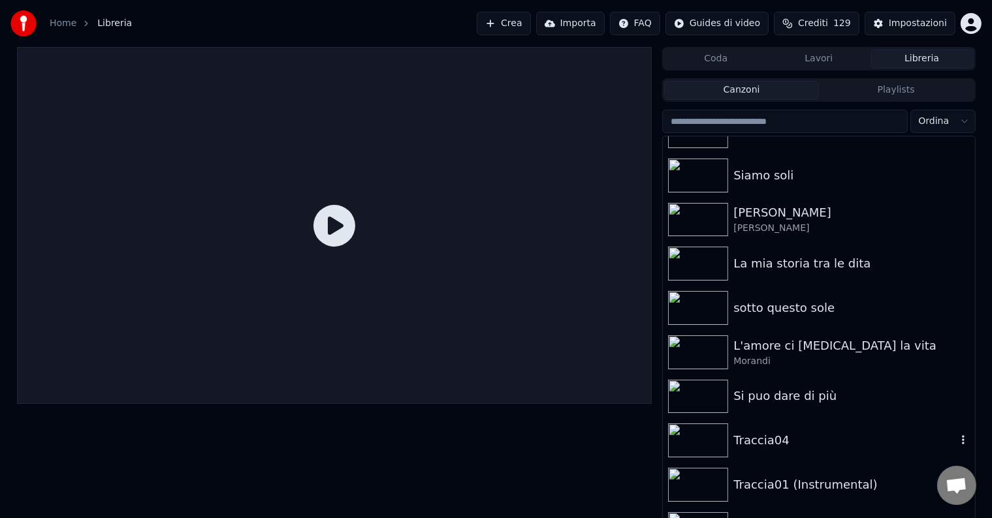
click at [744, 435] on div "Traccia04" at bounding box center [844, 440] width 223 height 18
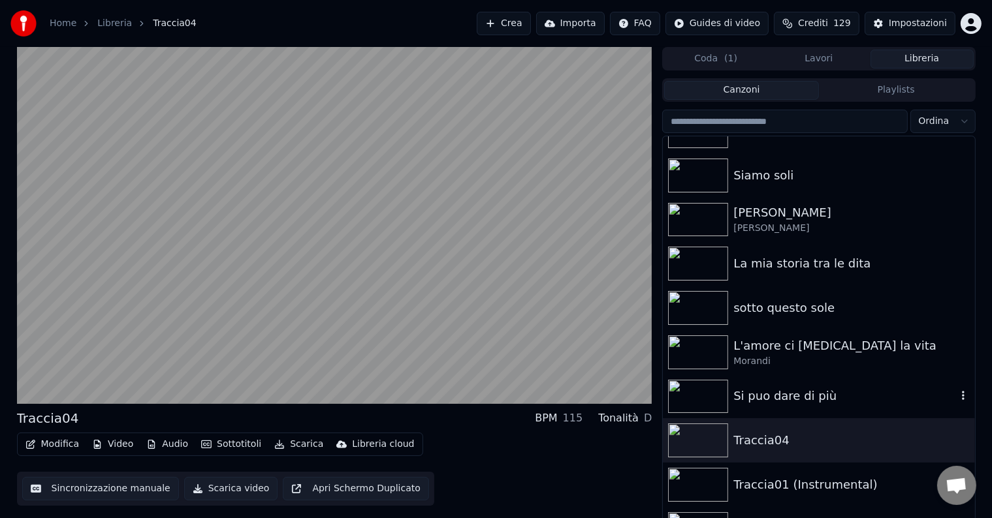
click at [713, 391] on img at bounding box center [698, 397] width 60 height 34
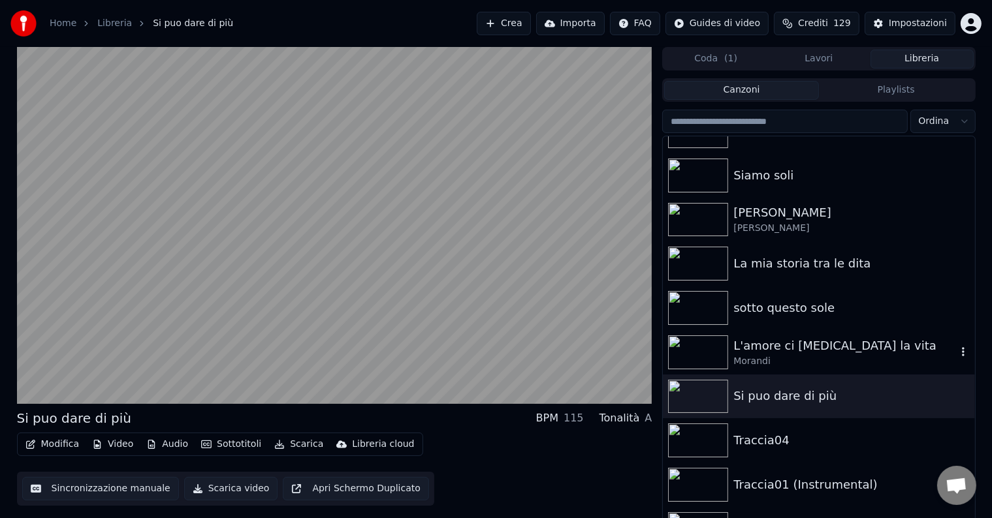
click at [703, 352] on img at bounding box center [698, 353] width 60 height 34
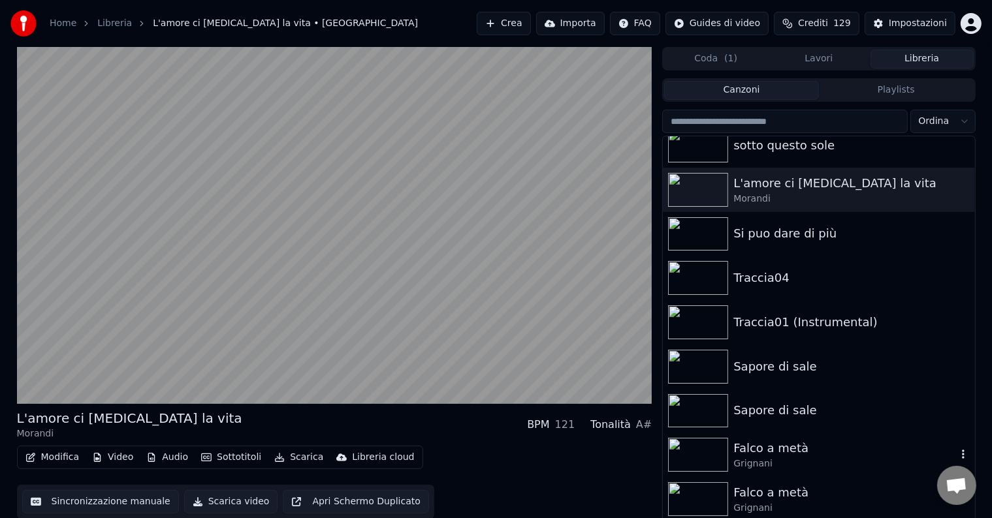
scroll to position [490, 0]
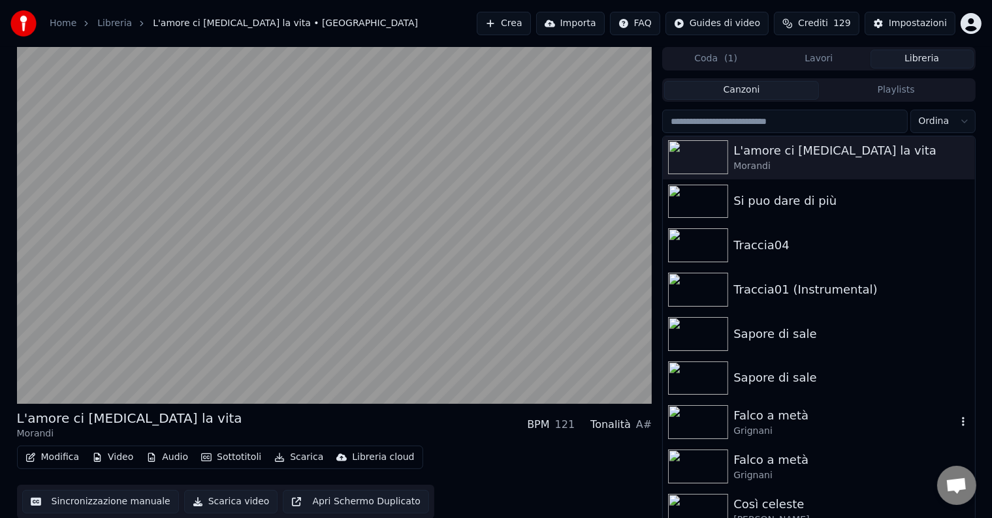
click at [704, 428] on img at bounding box center [698, 422] width 60 height 34
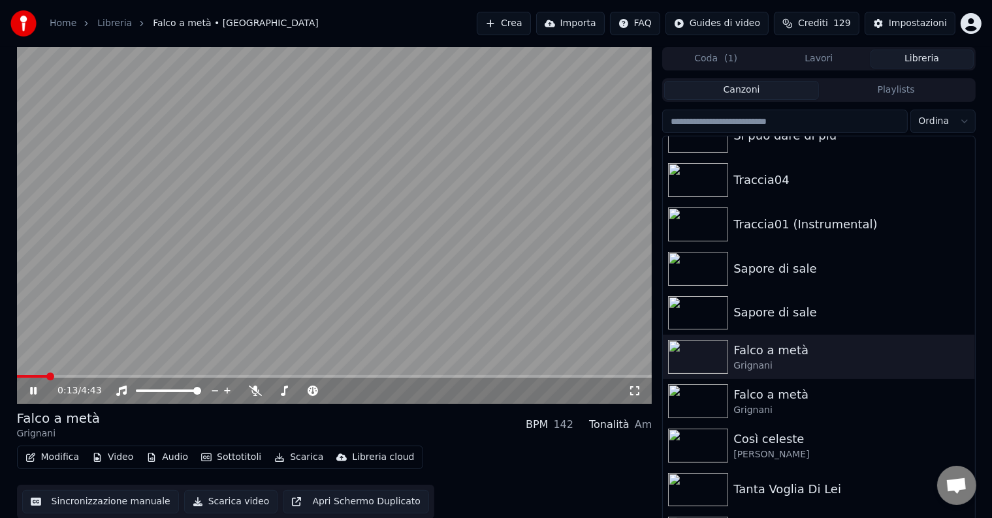
scroll to position [6, 0]
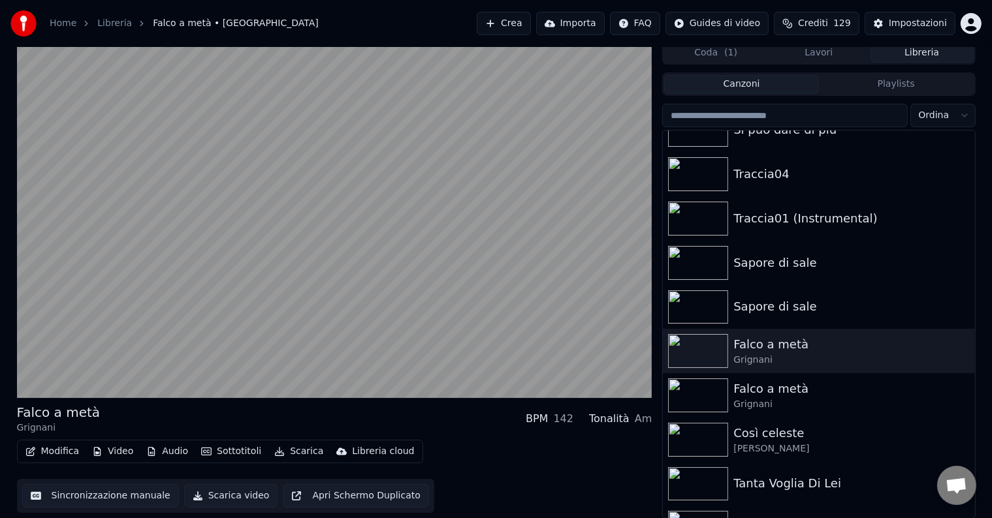
click at [106, 496] on button "Sincronizzazione manuale" at bounding box center [100, 495] width 157 height 23
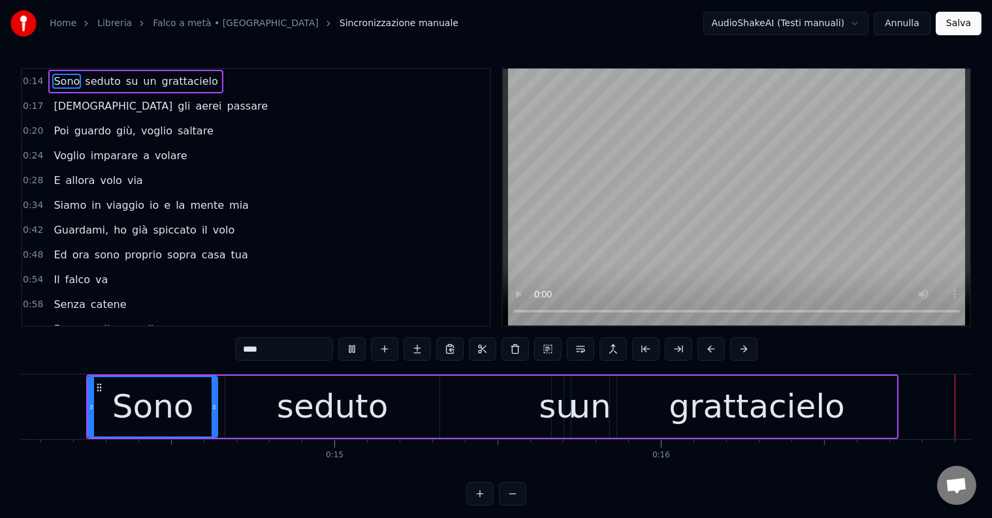
scroll to position [0, 5428]
